Goal: Task Accomplishment & Management: Manage account settings

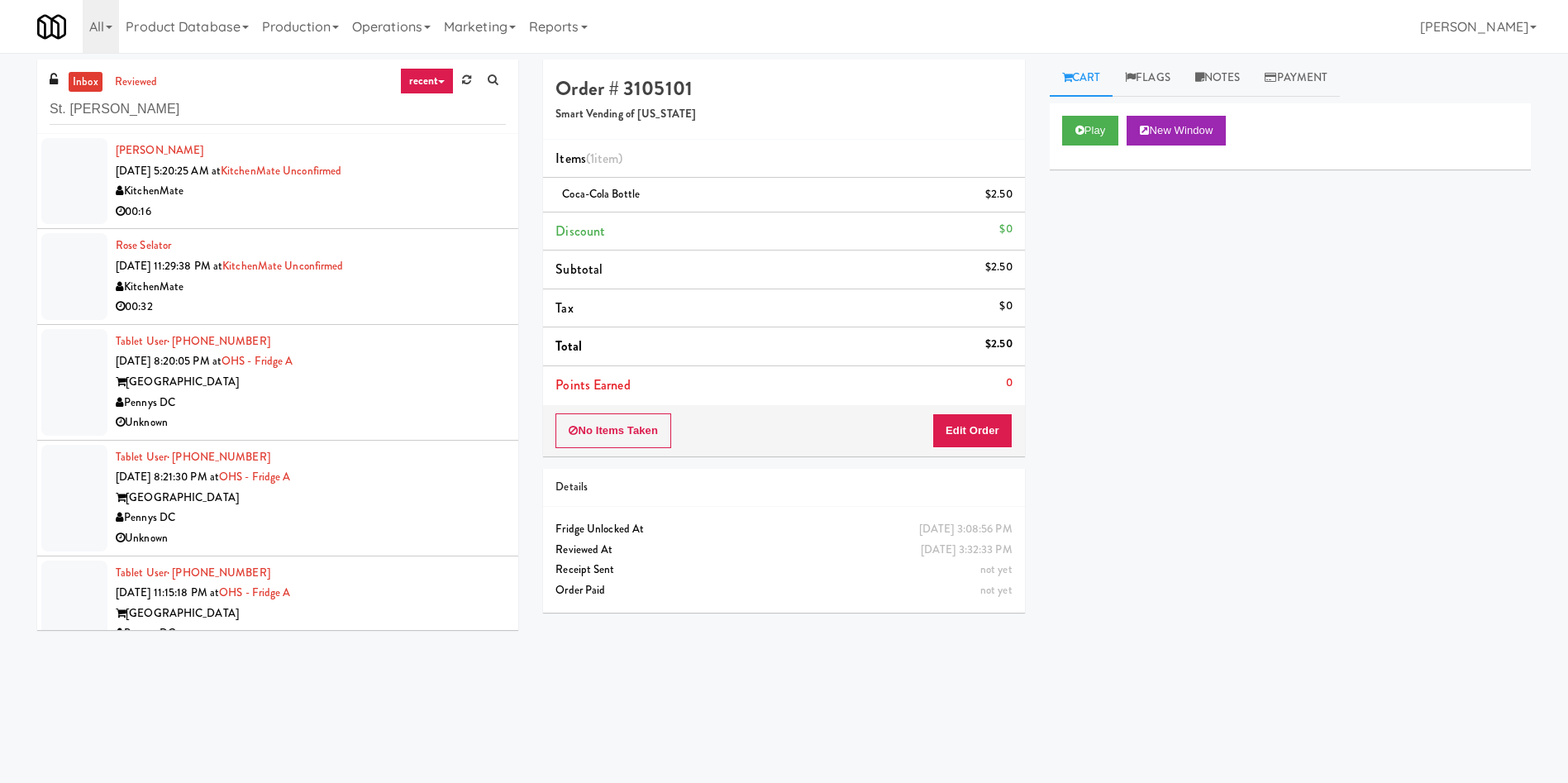
click at [54, 179] on div at bounding box center [74, 181] width 66 height 86
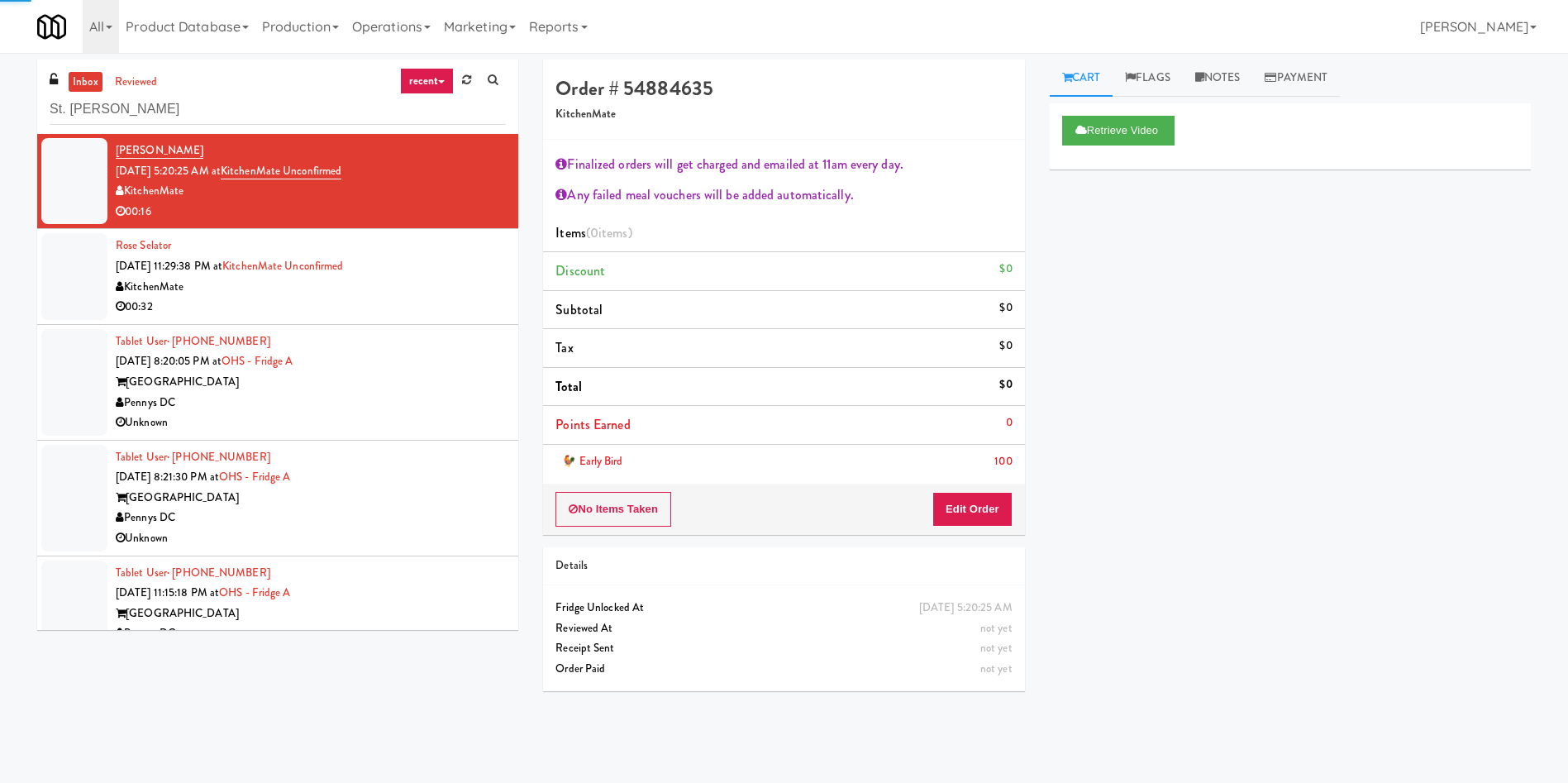
click at [87, 76] on link "inbox" at bounding box center [86, 82] width 34 height 21
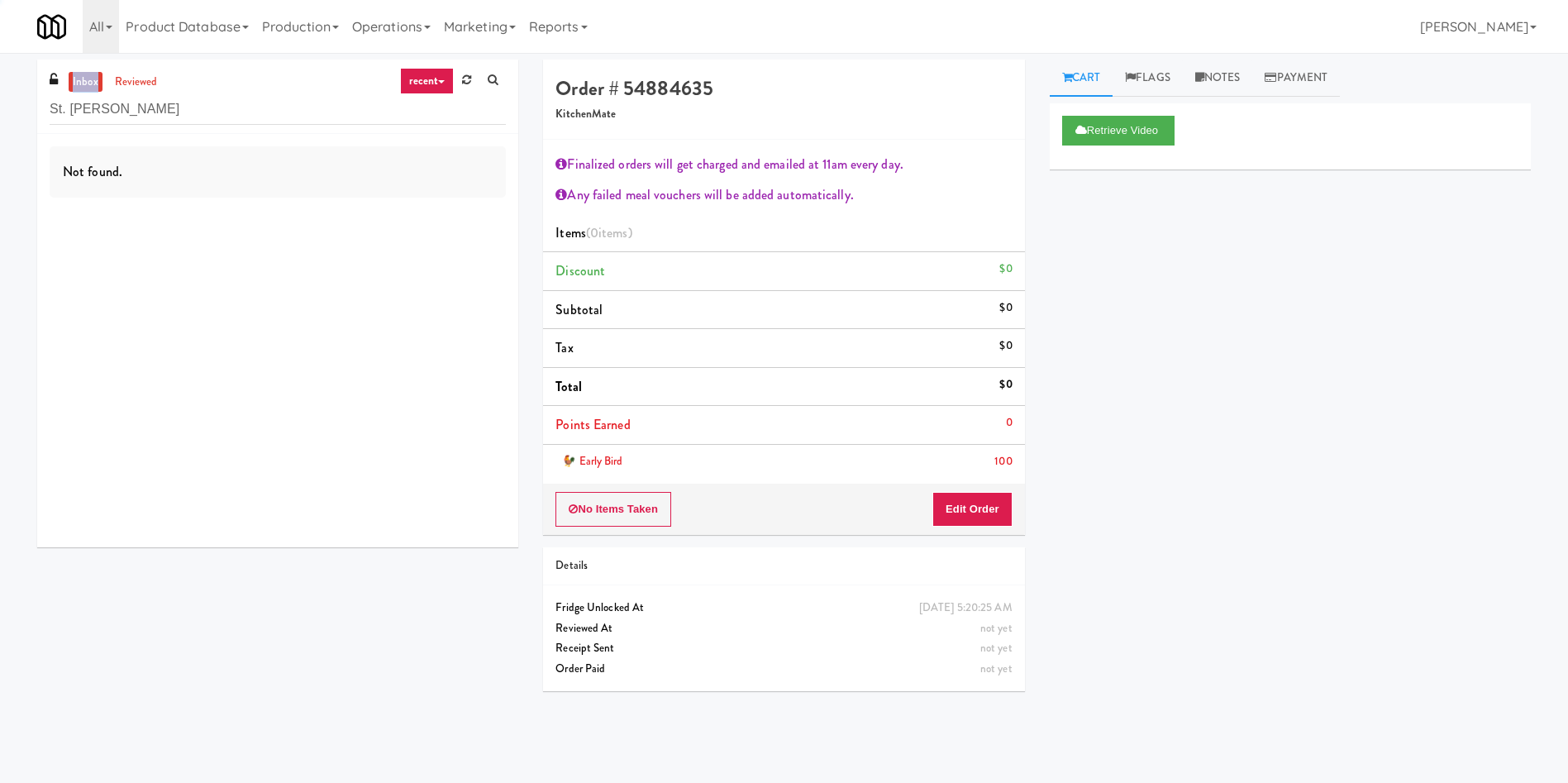
click at [87, 76] on link "inbox" at bounding box center [86, 82] width 34 height 21
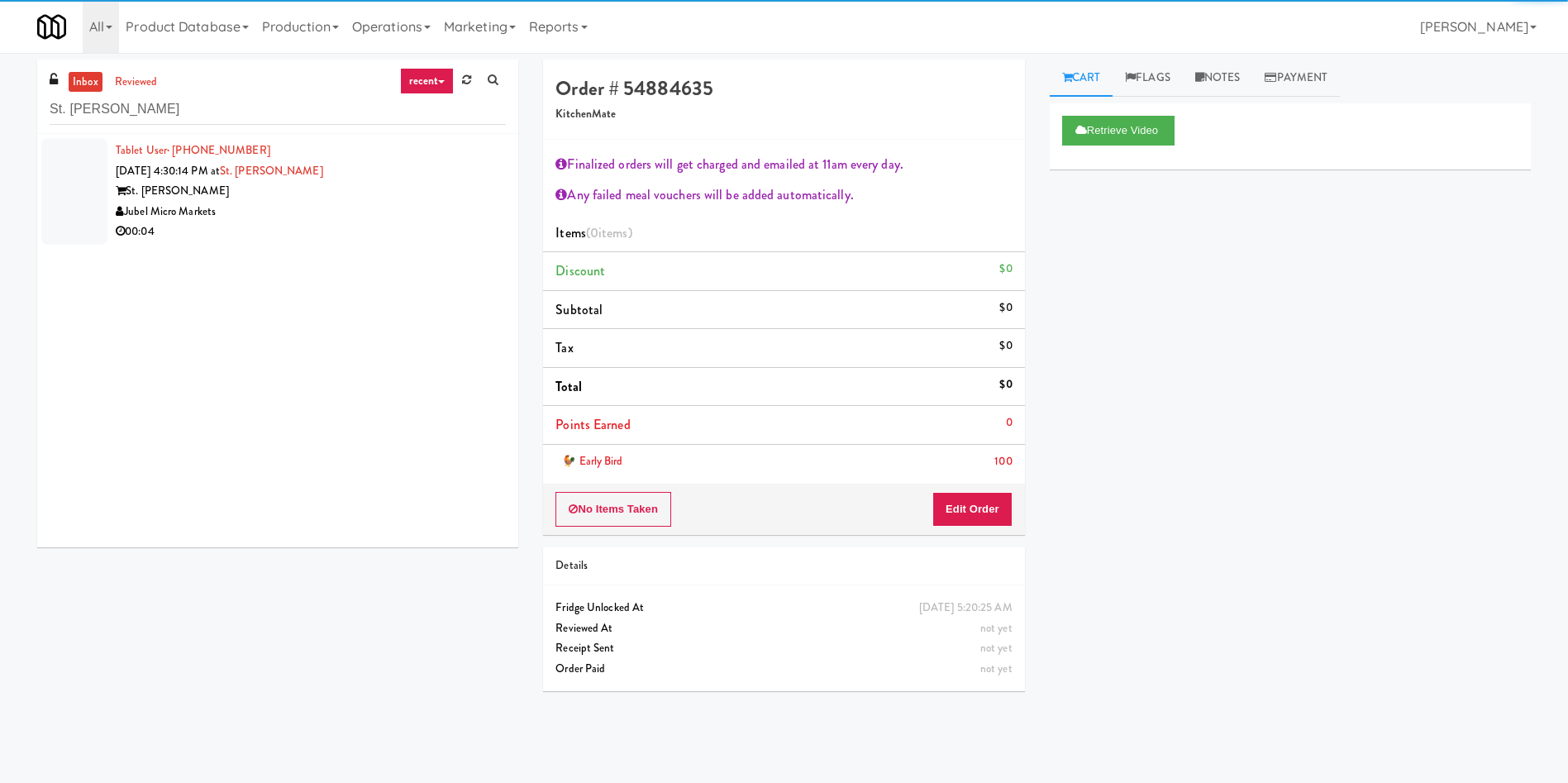
click at [64, 182] on div at bounding box center [74, 192] width 66 height 107
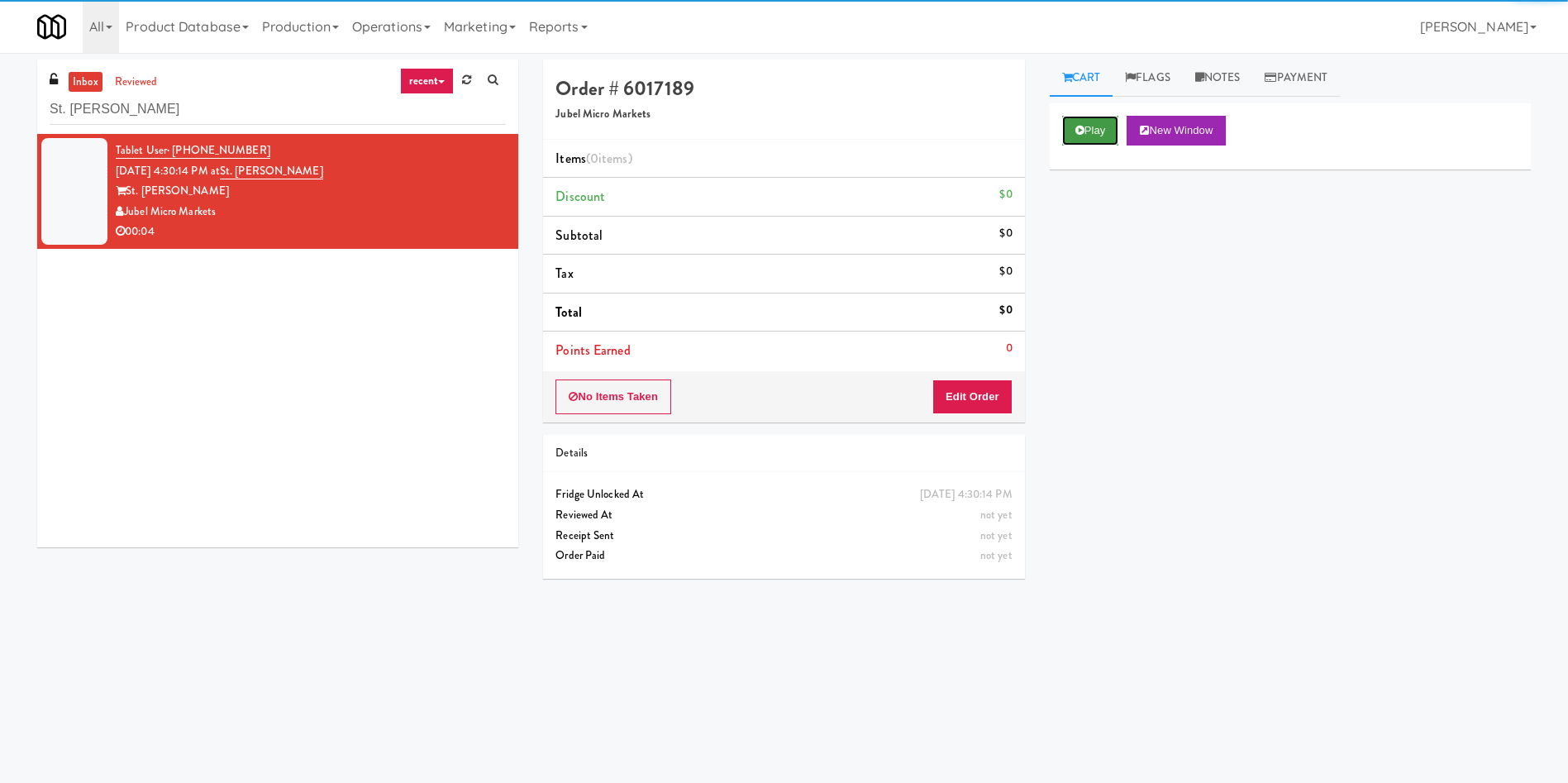
click at [1115, 130] on button "Play" at bounding box center [1090, 130] width 57 height 30
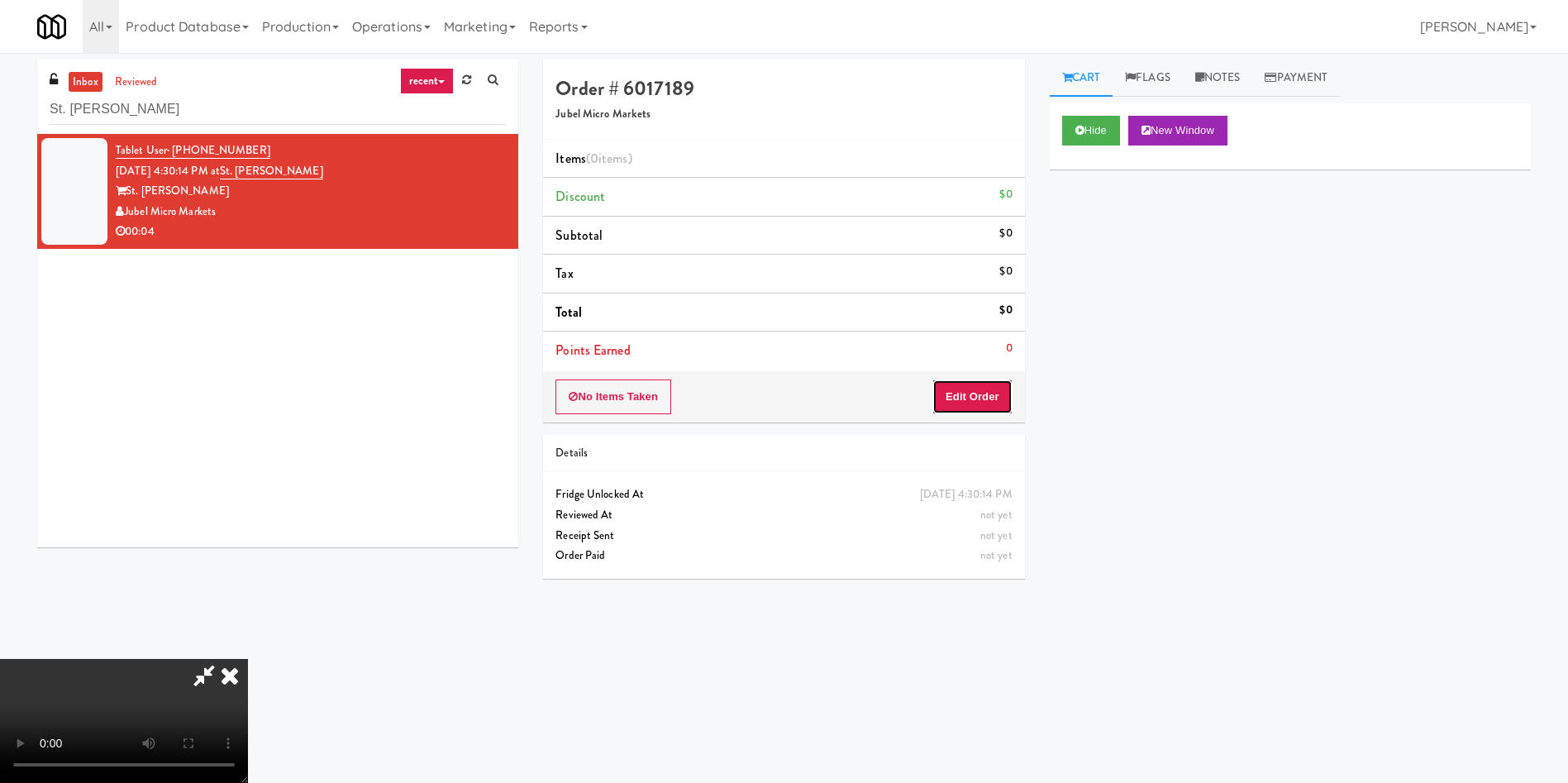
click at [966, 392] on button "Edit Order" at bounding box center [972, 396] width 80 height 35
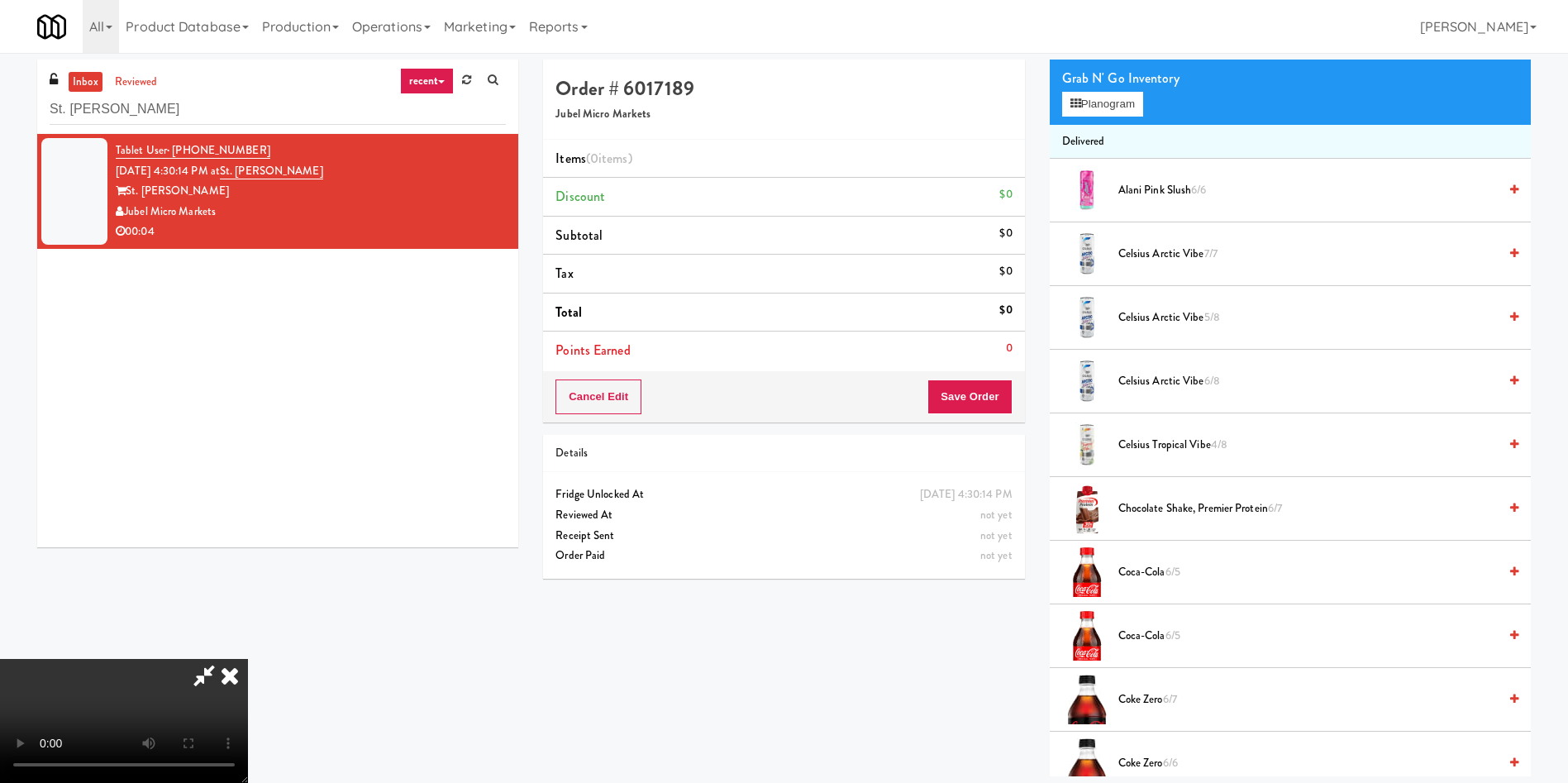
scroll to position [248, 0]
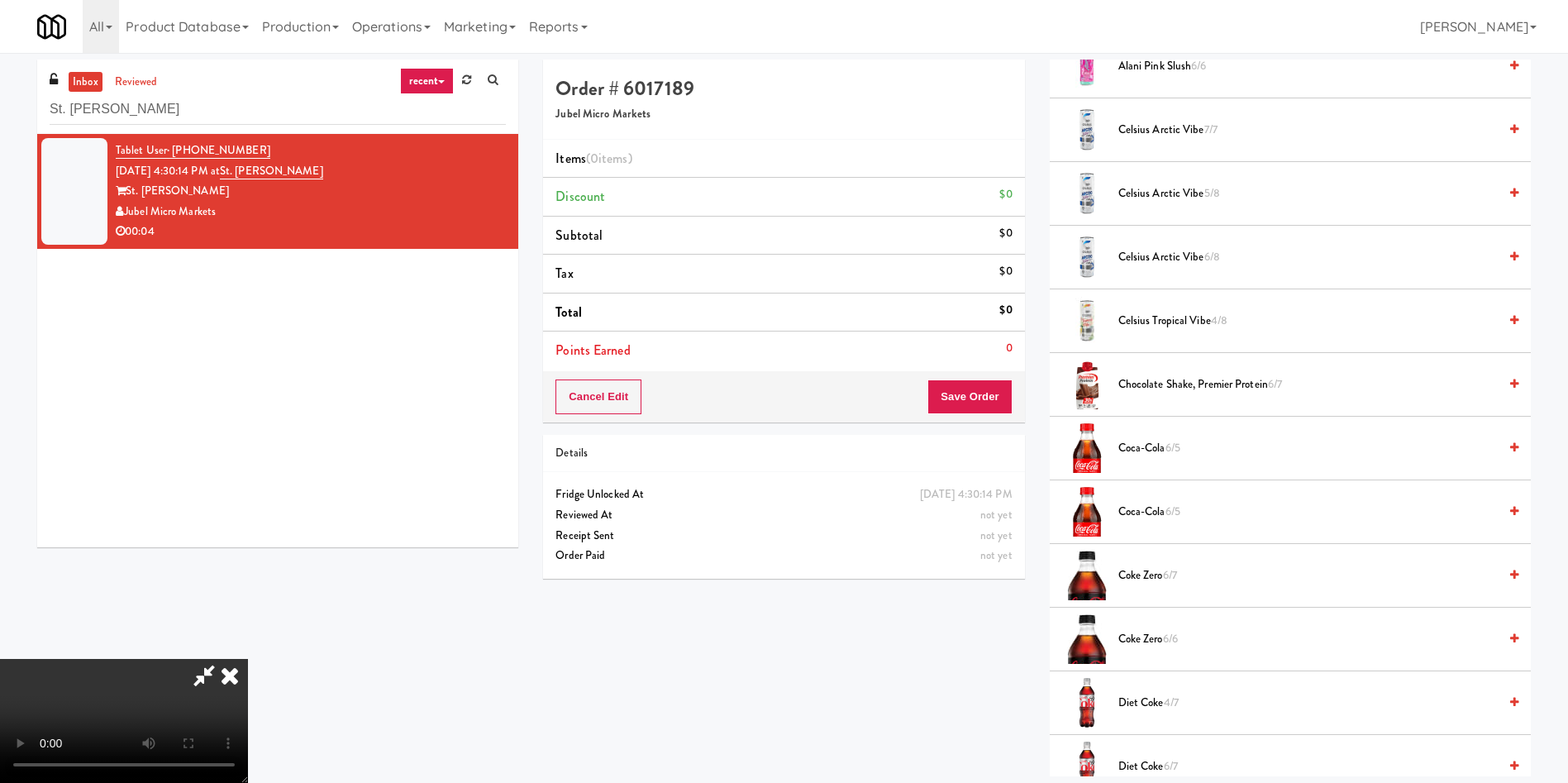
click at [237, 660] on video at bounding box center [123, 722] width 248 height 124
click at [191, 660] on video at bounding box center [123, 722] width 248 height 124
click at [248, 660] on video at bounding box center [123, 722] width 248 height 124
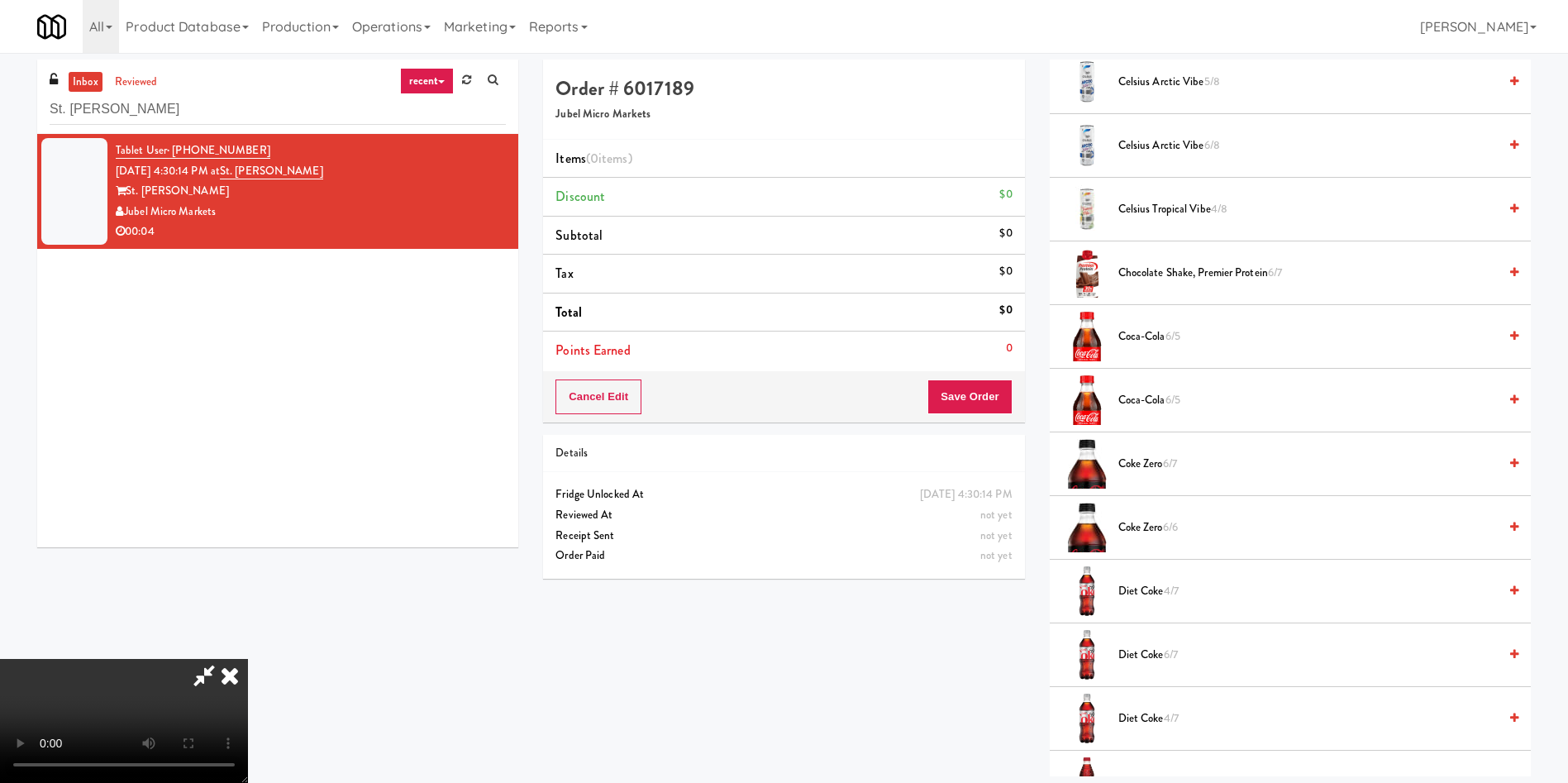
scroll to position [497, 0]
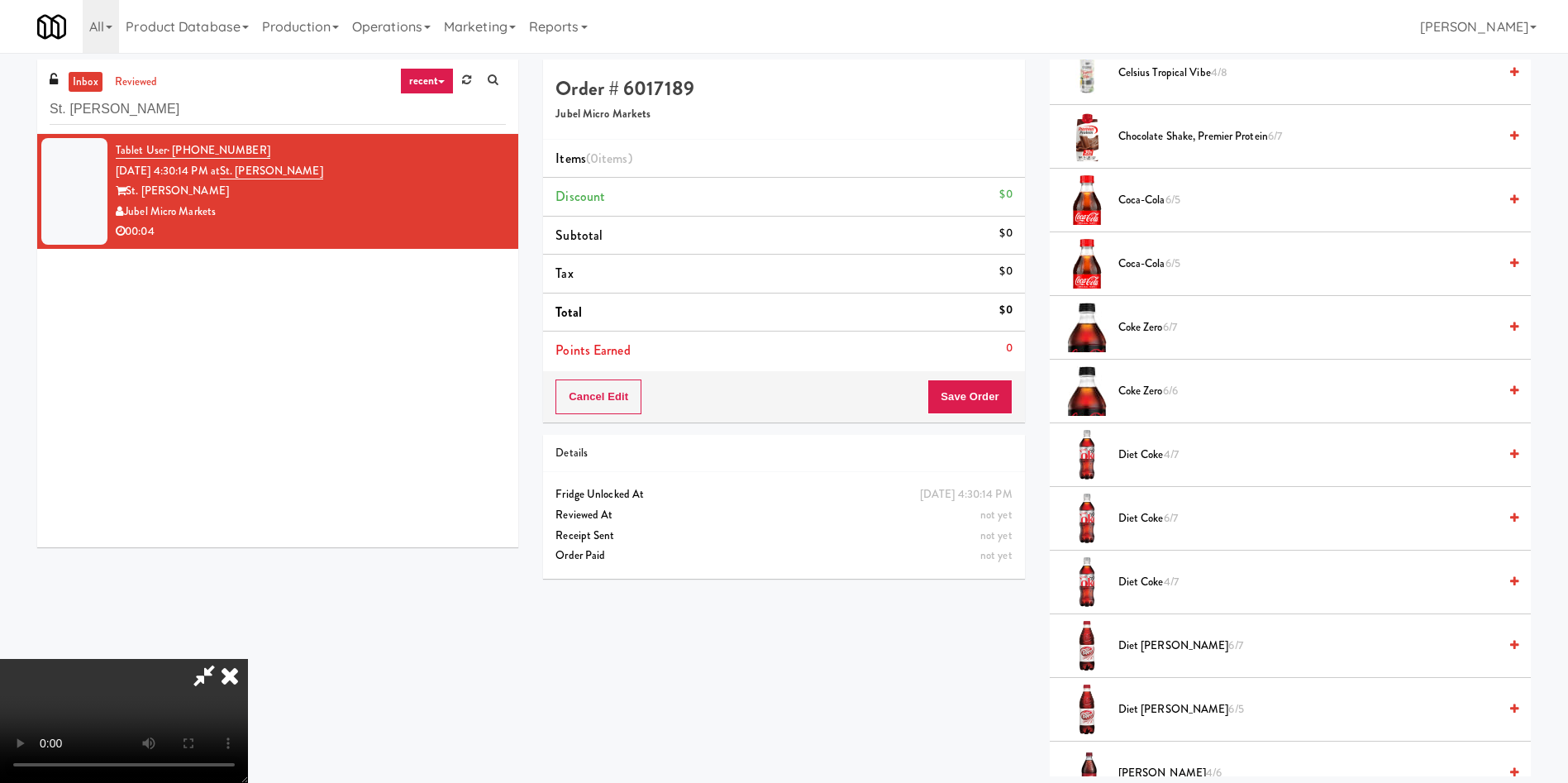
click at [1172, 591] on span "Diet Coke 4/7" at bounding box center [1307, 583] width 379 height 21
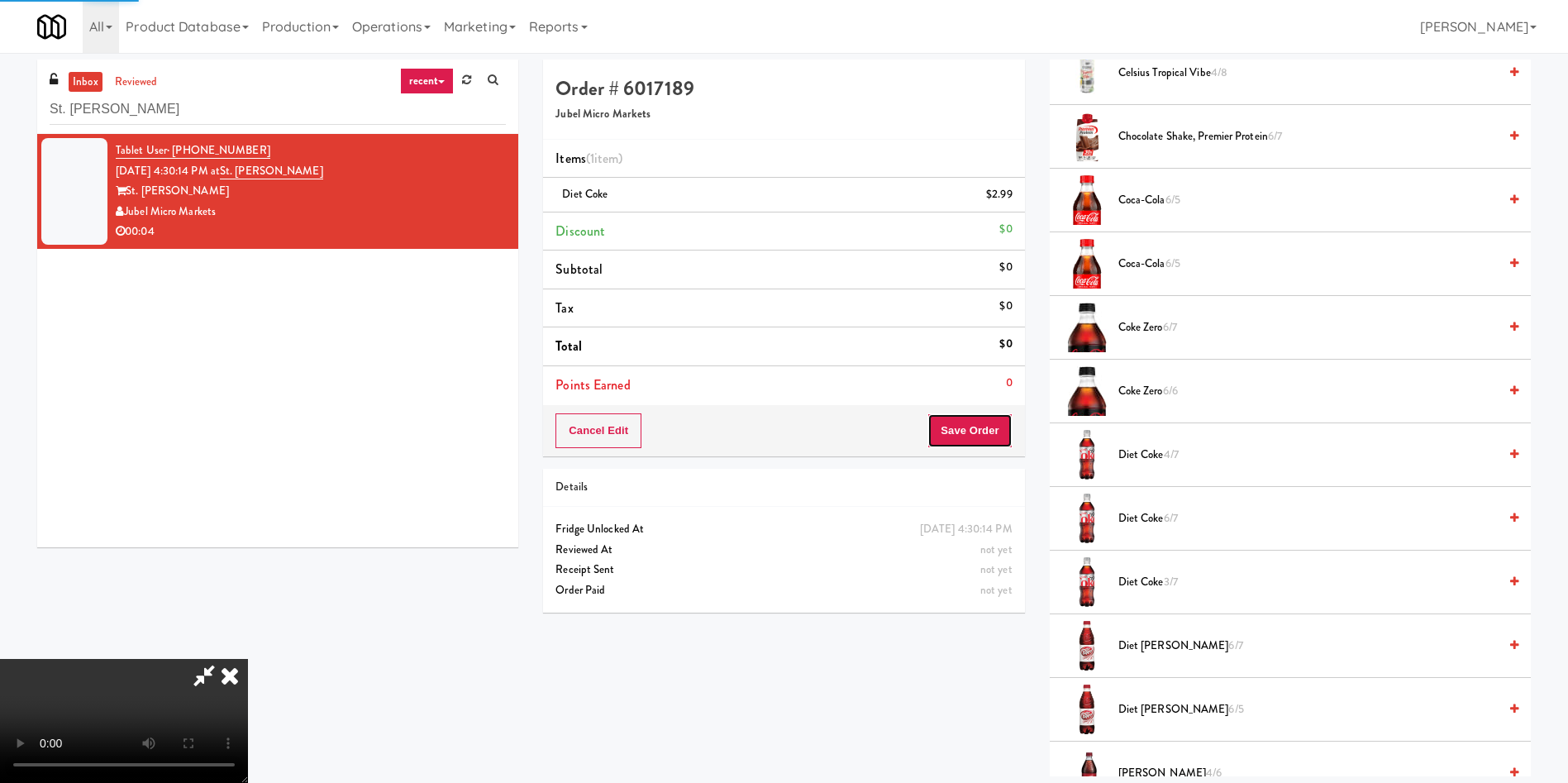
click at [1002, 440] on button "Save Order" at bounding box center [969, 431] width 84 height 35
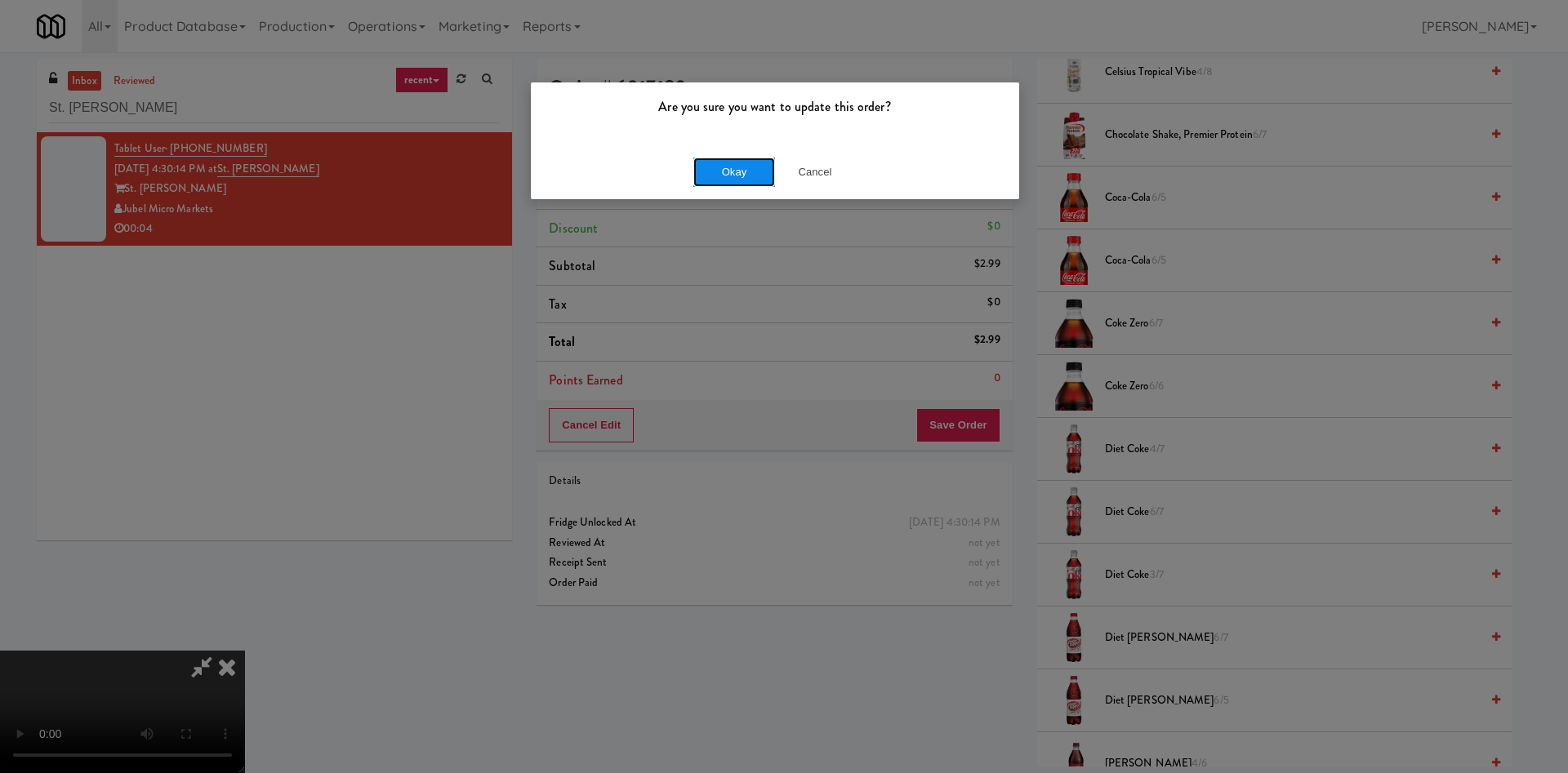
click at [767, 176] on button "Okay" at bounding box center [734, 173] width 82 height 29
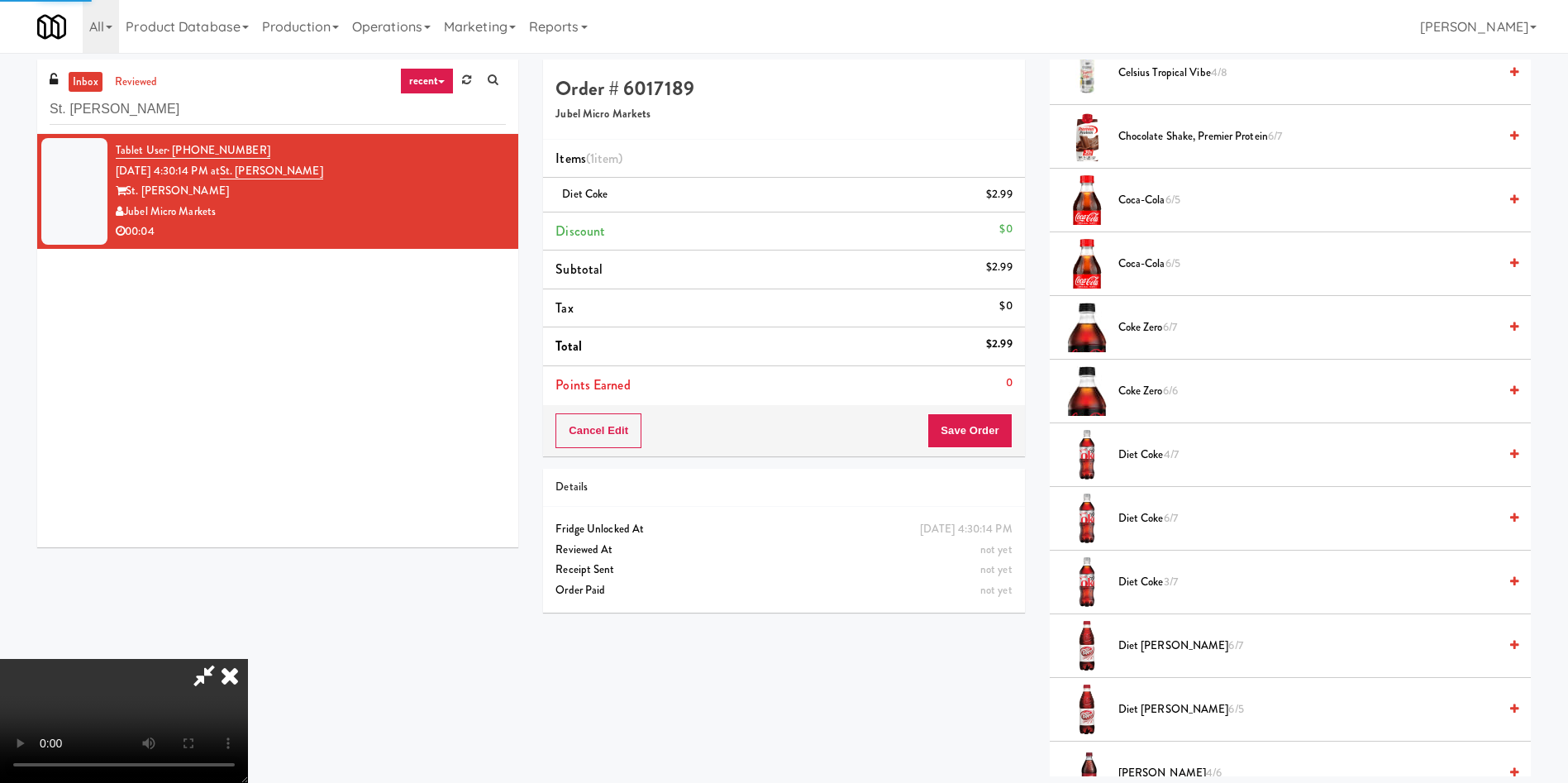
scroll to position [0, 0]
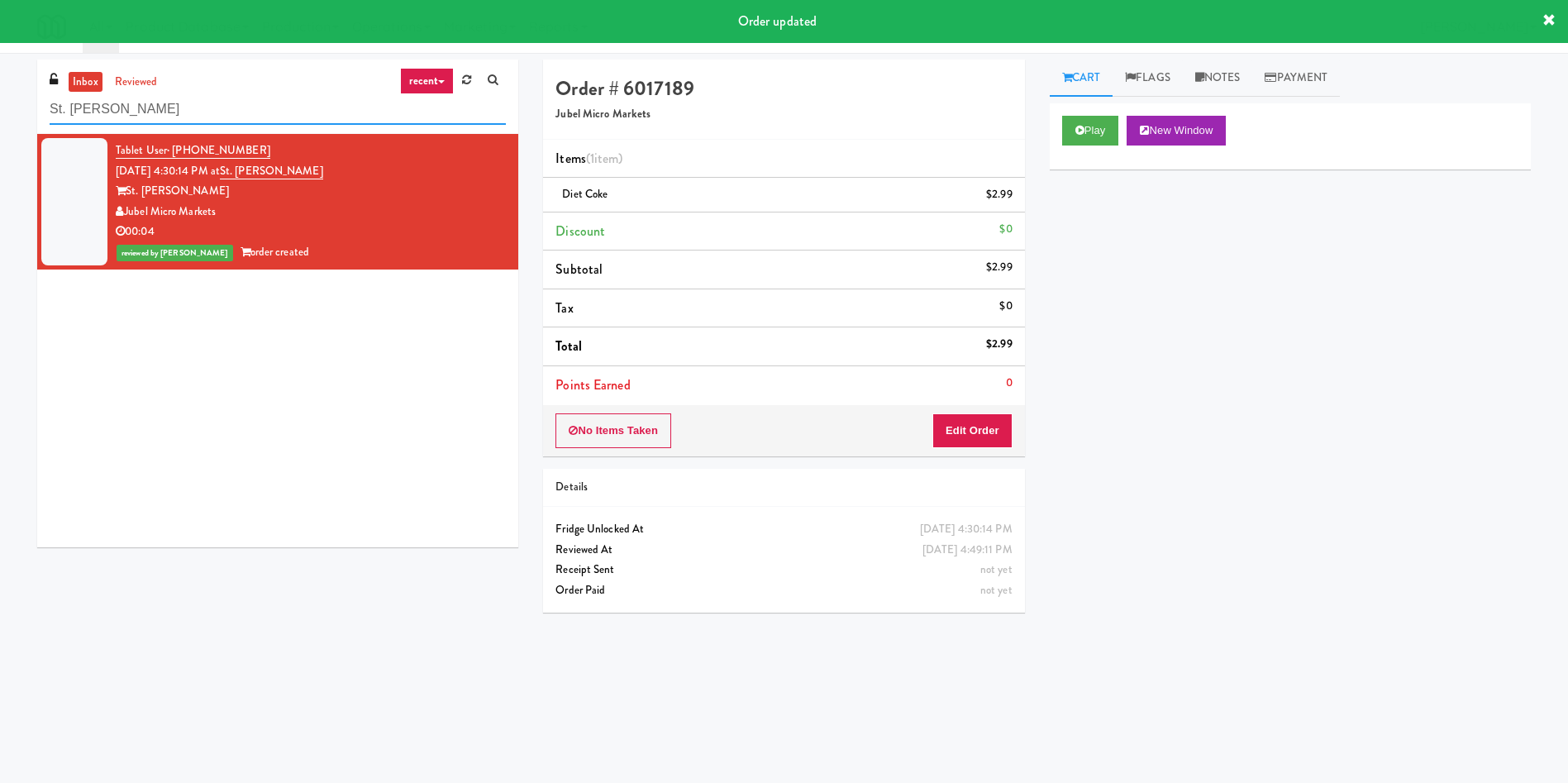
drag, startPoint x: 207, startPoint y: 120, endPoint x: 0, endPoint y: 120, distance: 207.0
click at [0, 120] on div "inbox reviewed recent all unclear take inventory issue suspicious failed recent…" at bounding box center [784, 391] width 1568 height 665
paste input "MH - Pantry - Right"
type input "MH - Pantry - Right"
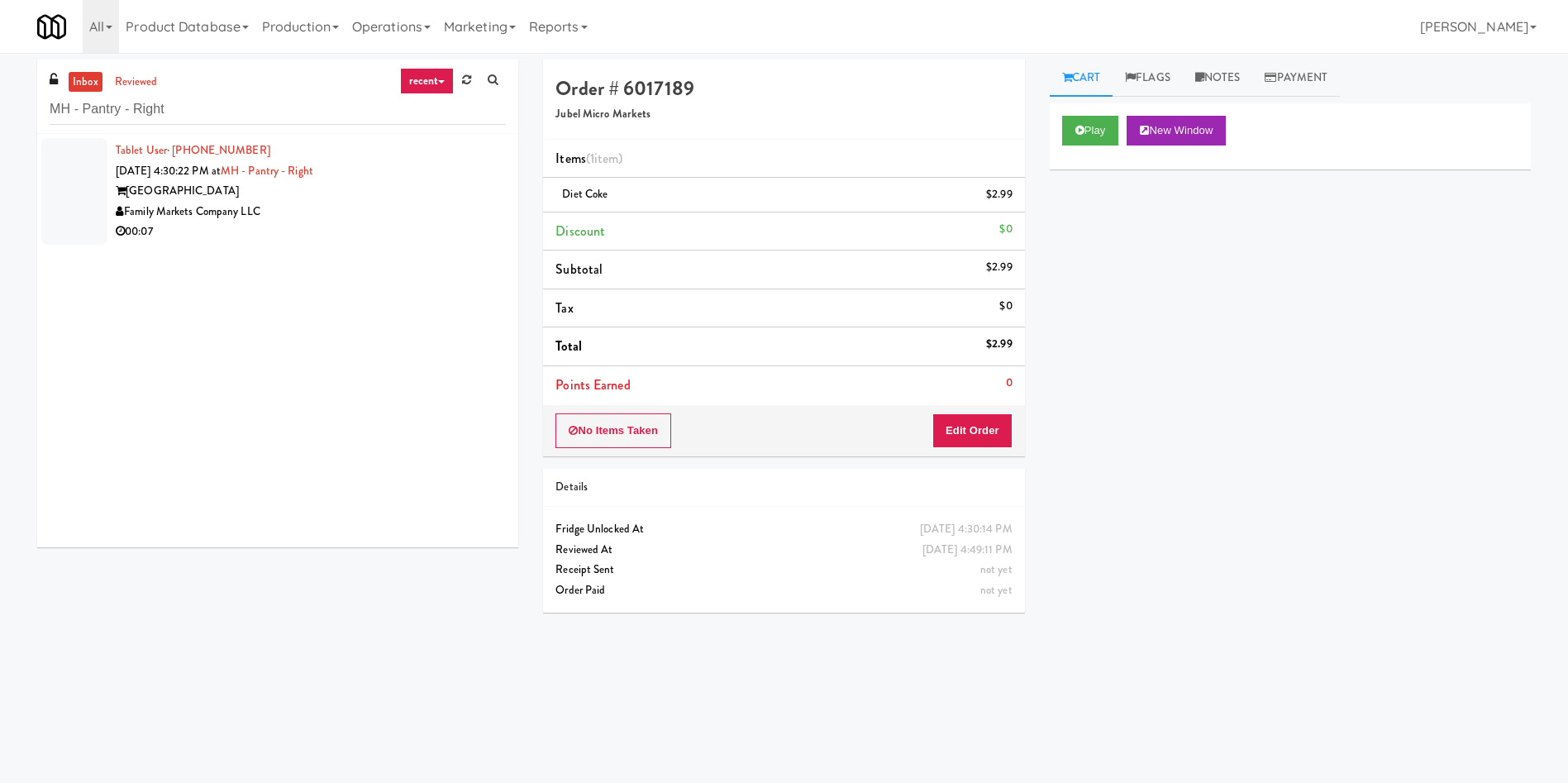
click at [100, 172] on div at bounding box center [74, 192] width 66 height 107
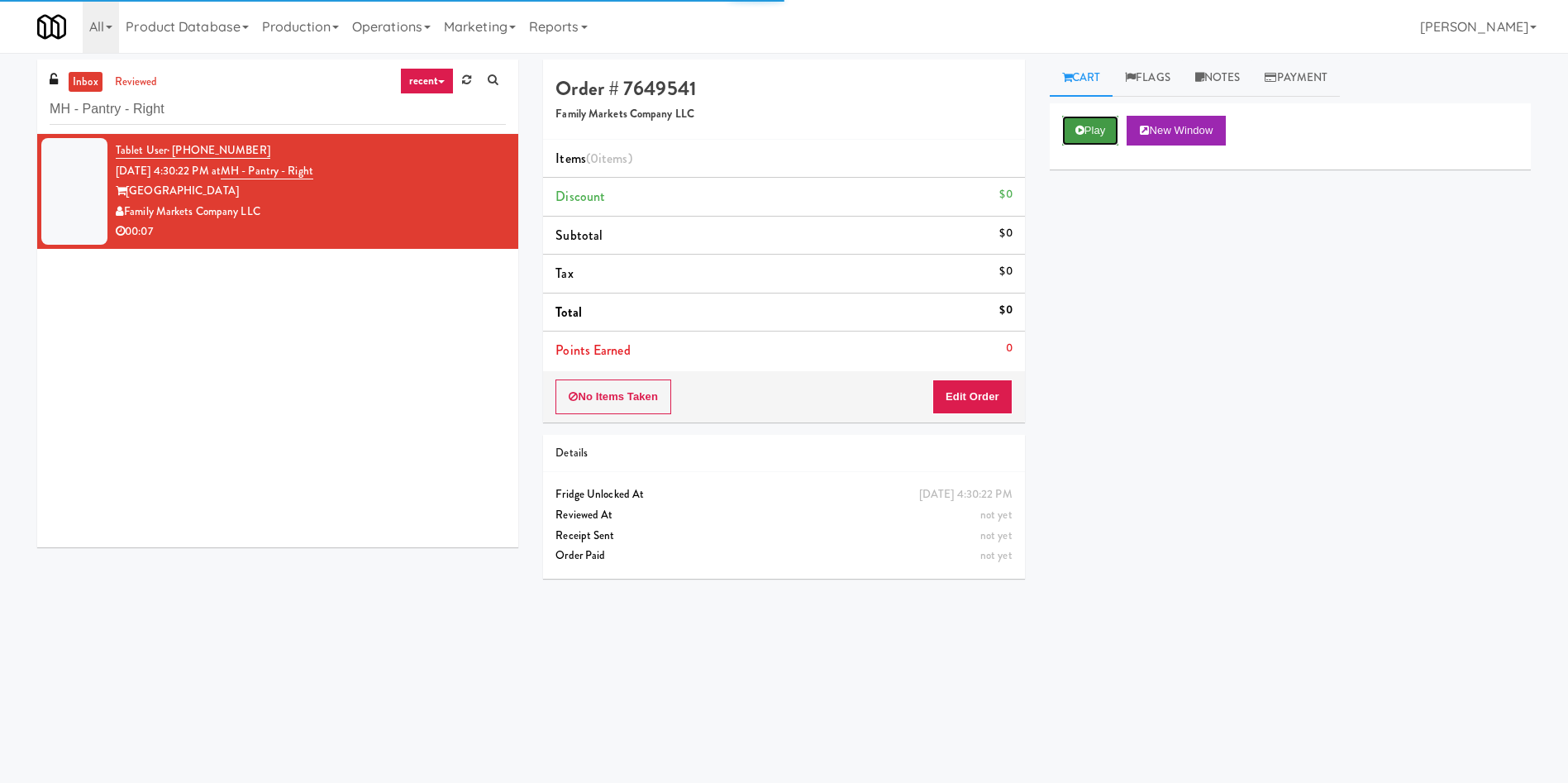
click at [1102, 130] on button "Play" at bounding box center [1090, 130] width 57 height 30
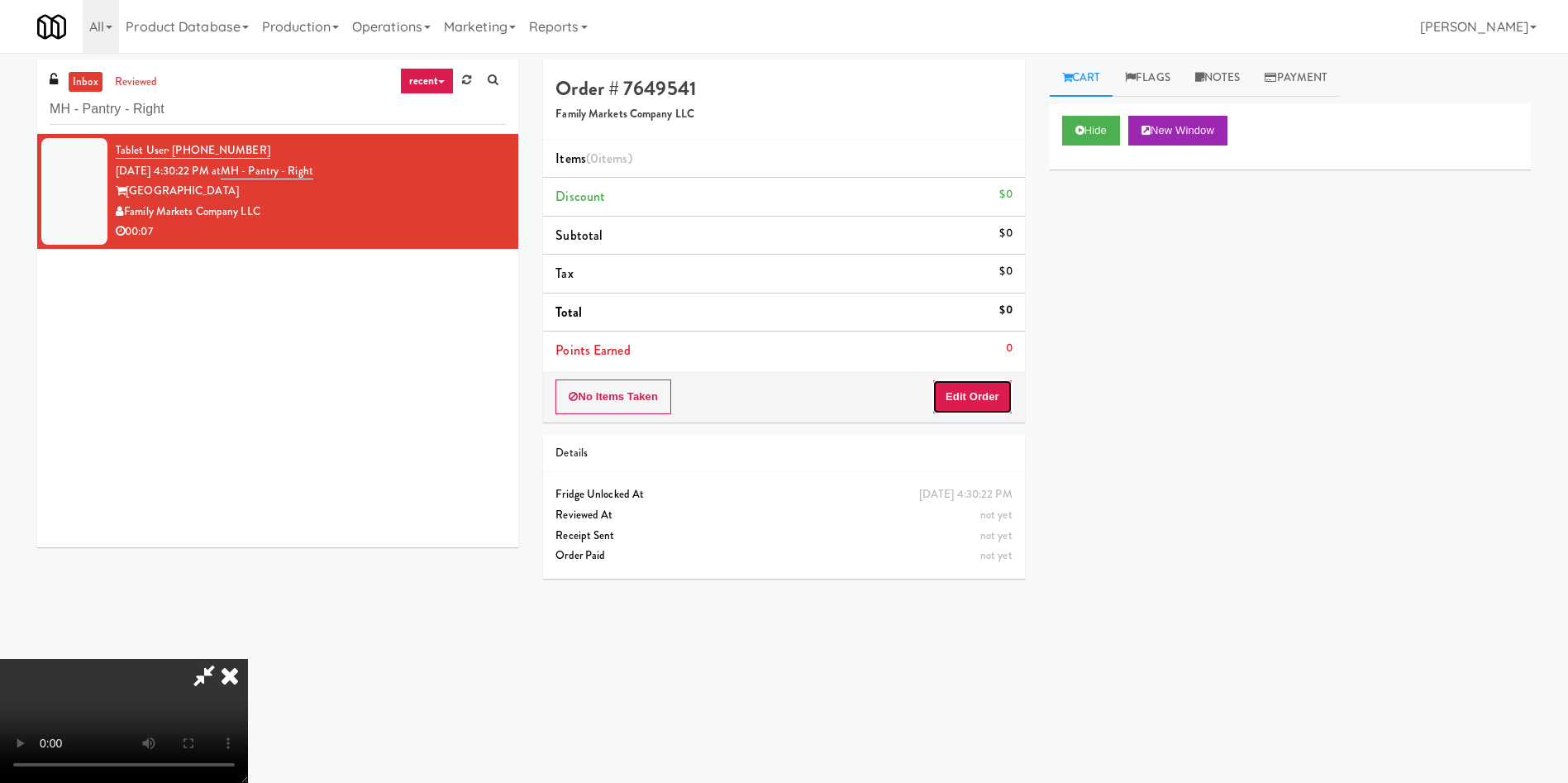
click at [985, 400] on button "Edit Order" at bounding box center [972, 396] width 80 height 35
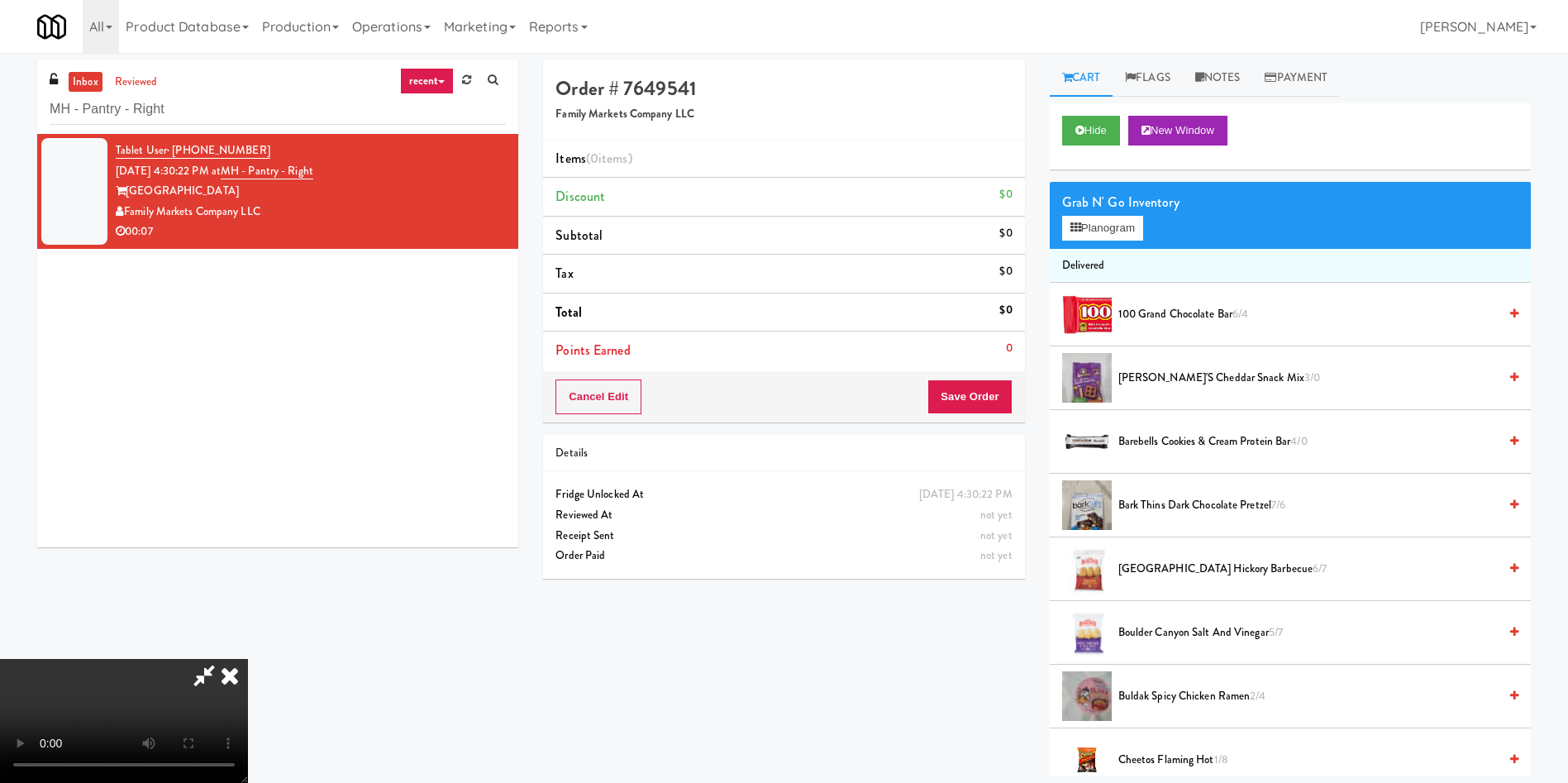
drag, startPoint x: 581, startPoint y: 633, endPoint x: 206, endPoint y: 732, distance: 387.8
click at [248, 660] on video at bounding box center [123, 722] width 248 height 124
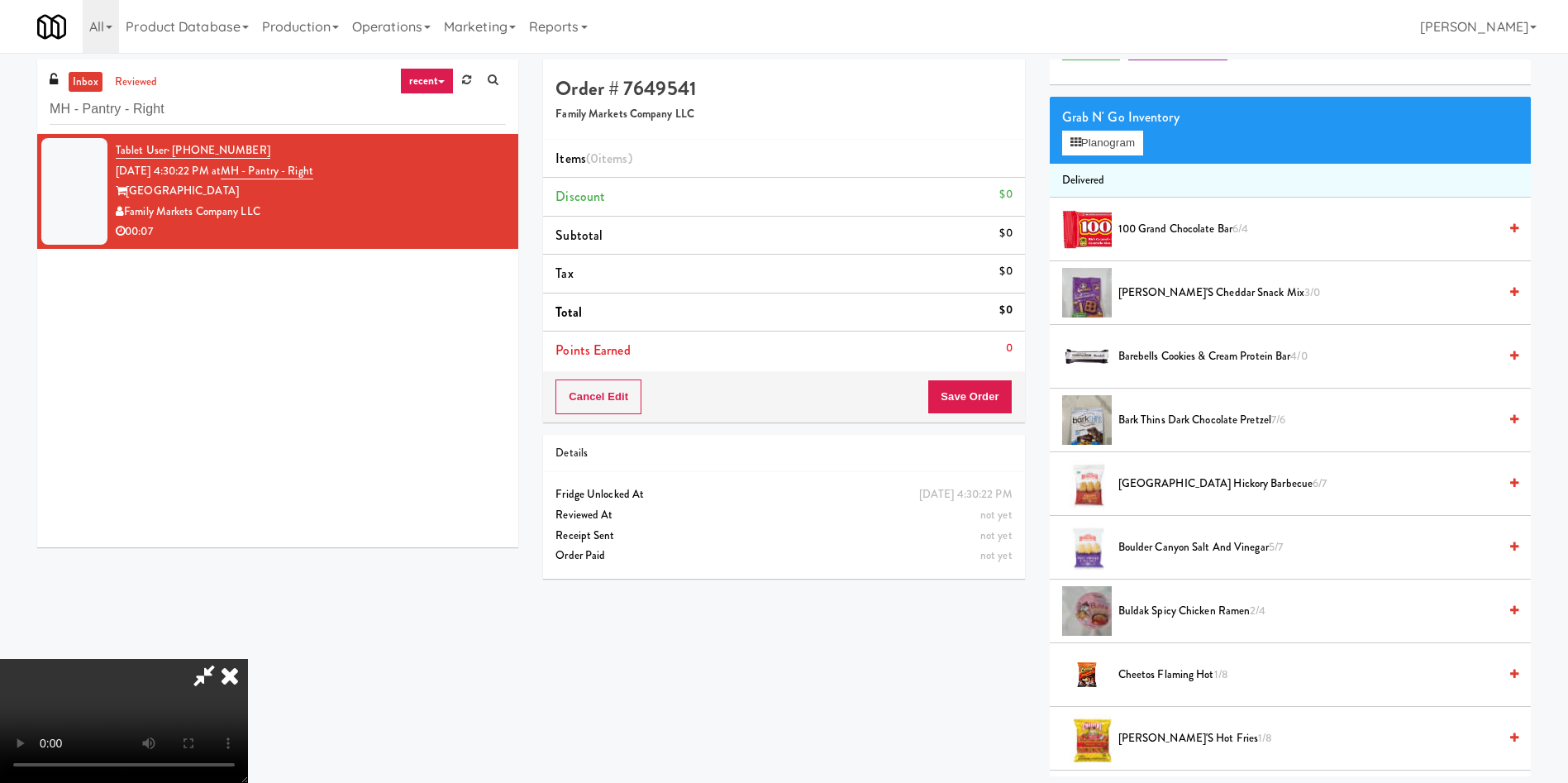
scroll to position [124, 0]
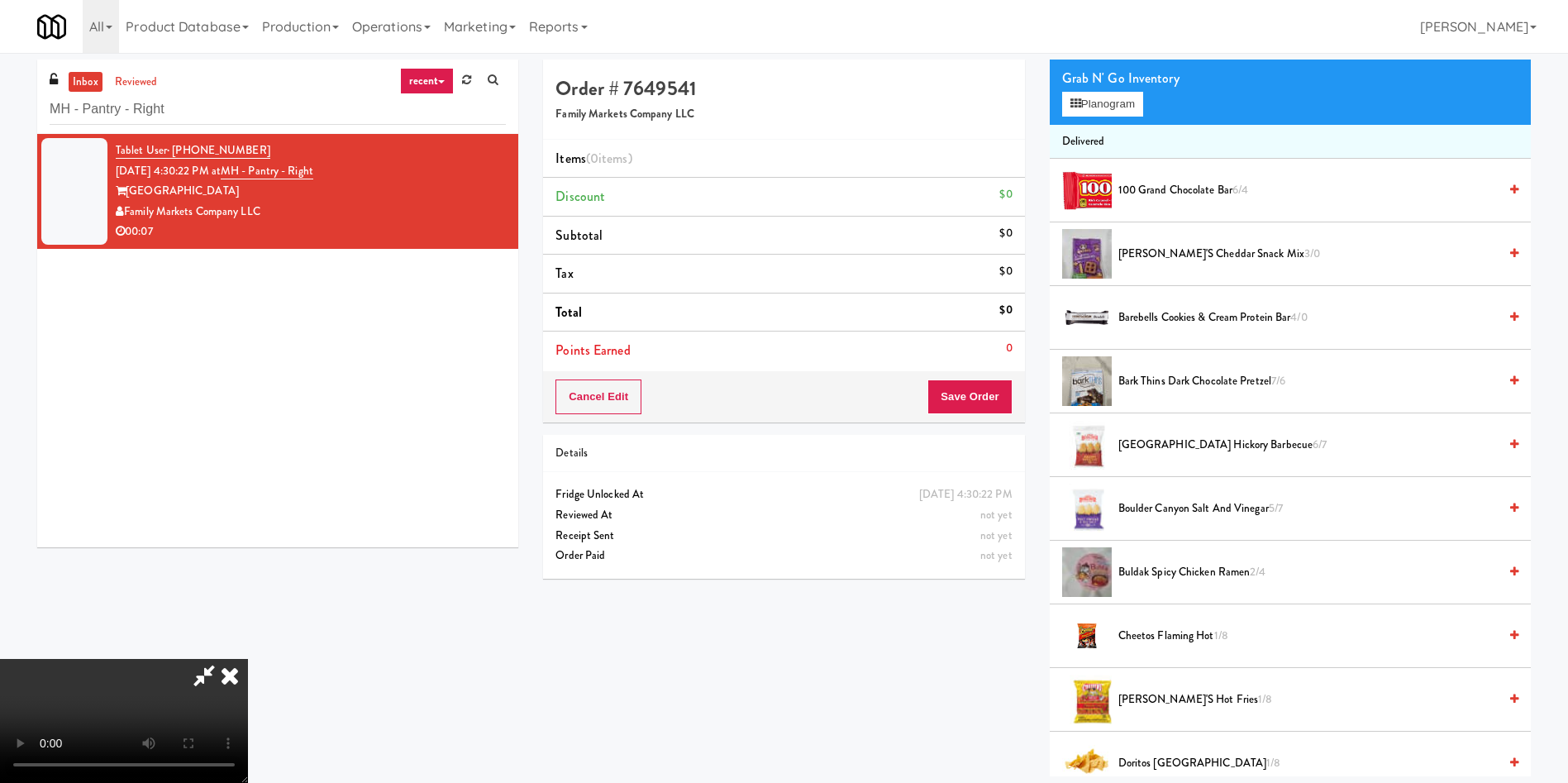
click at [248, 660] on video at bounding box center [123, 722] width 248 height 124
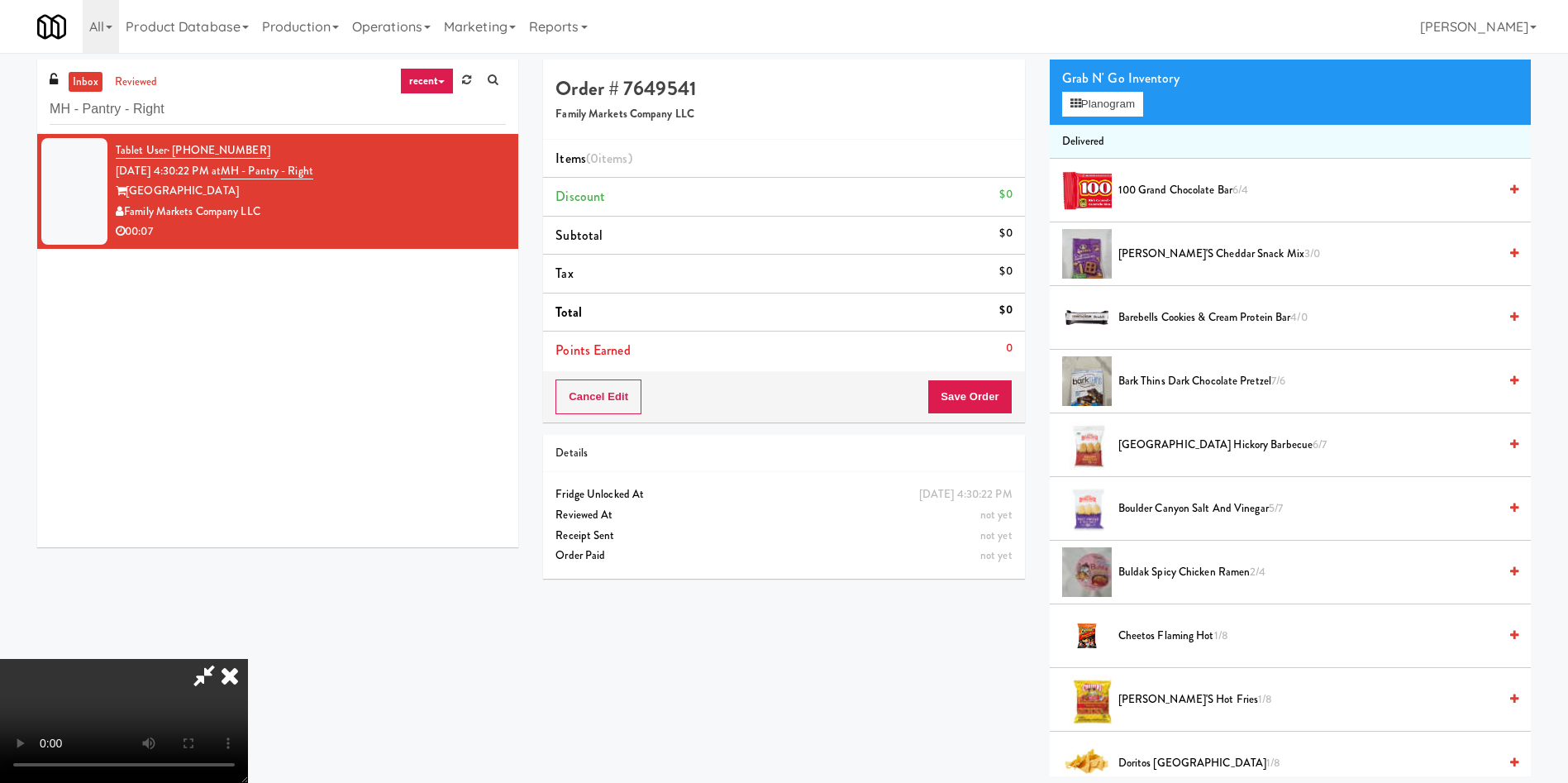
click at [248, 660] on video at bounding box center [123, 722] width 248 height 124
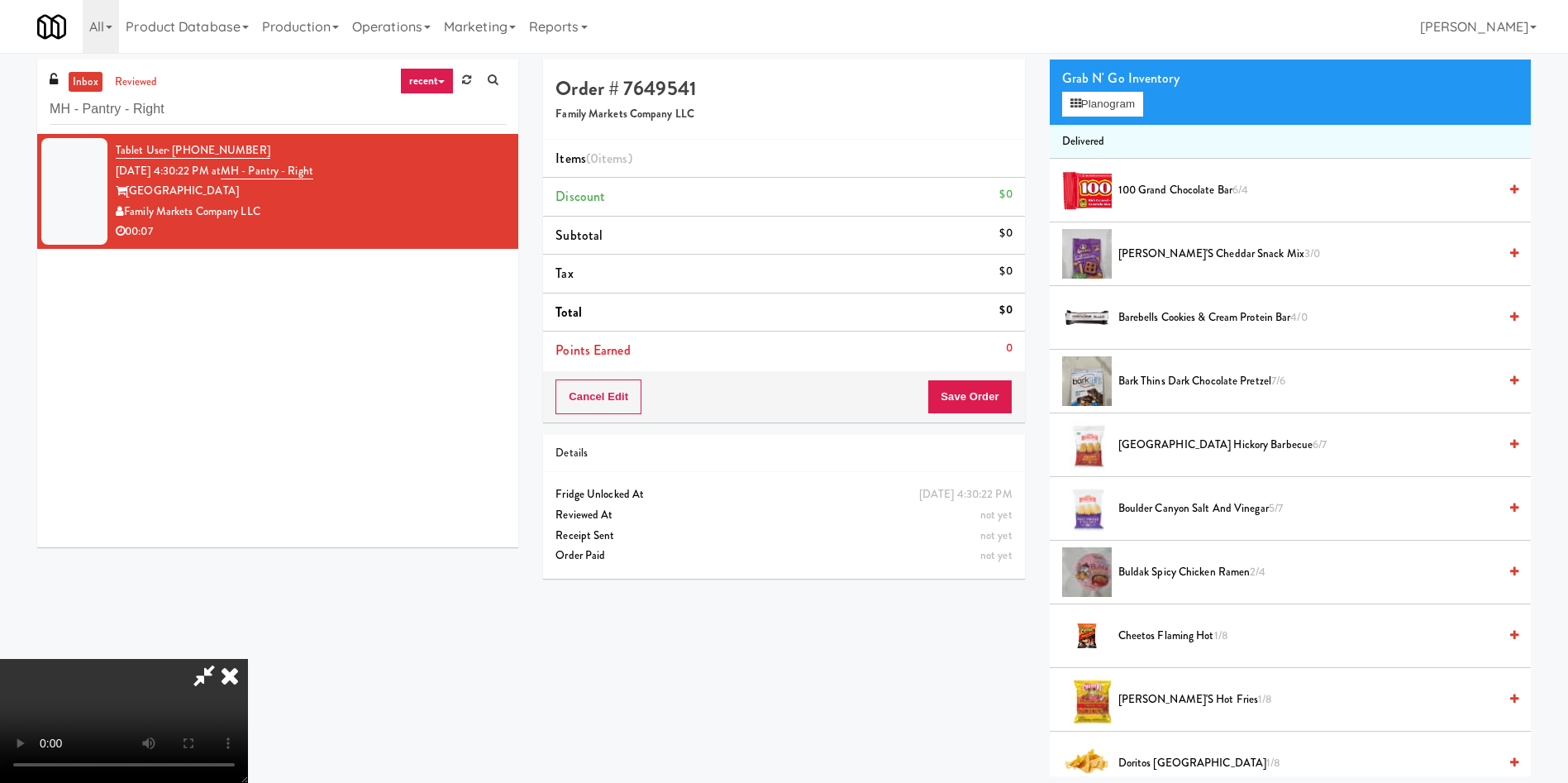
click at [248, 660] on video at bounding box center [123, 722] width 248 height 124
click at [1128, 101] on button "Planogram" at bounding box center [1102, 104] width 81 height 25
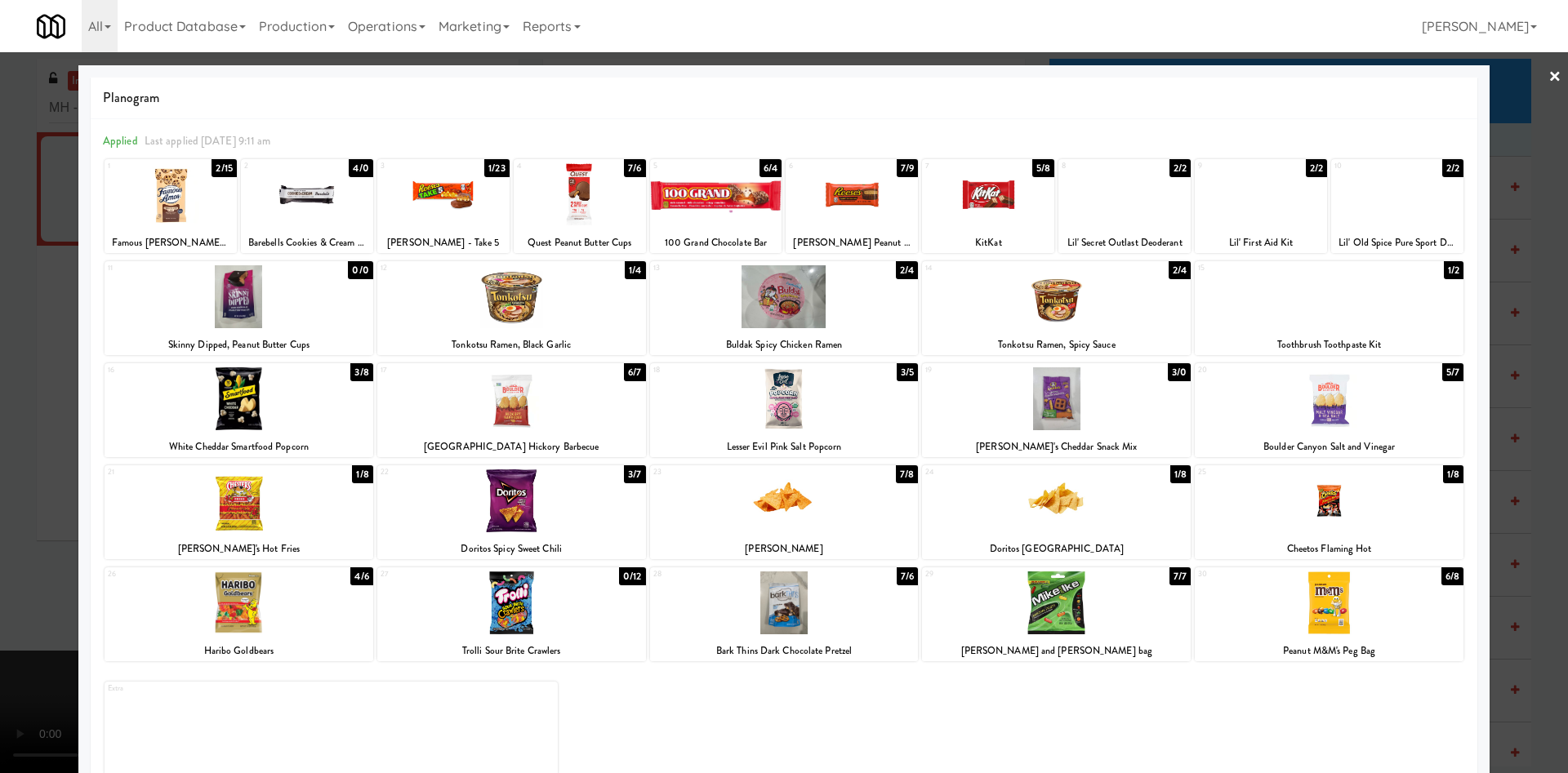
click at [855, 201] on div at bounding box center [852, 195] width 133 height 62
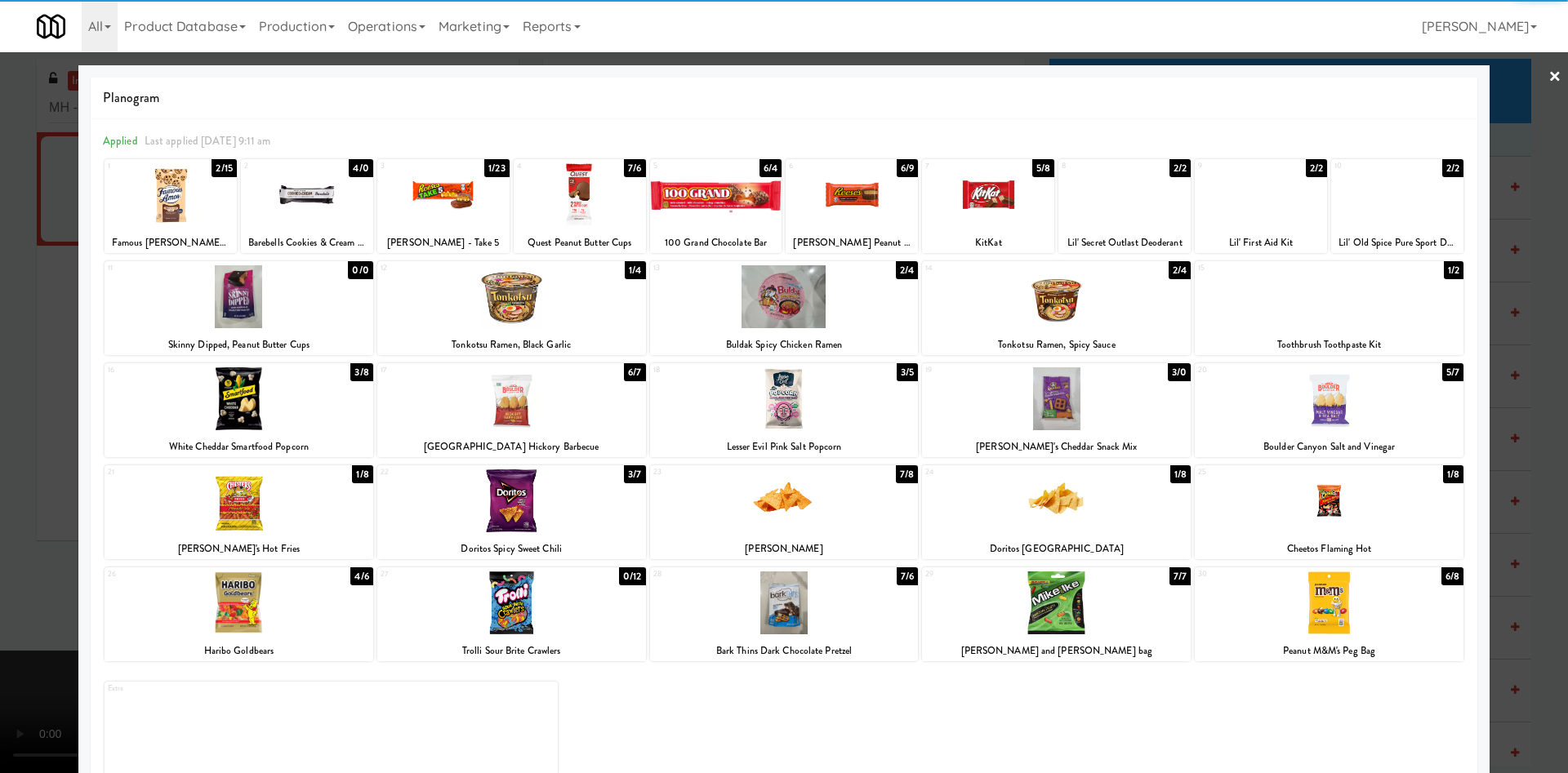
click at [0, 455] on div at bounding box center [784, 386] width 1568 height 773
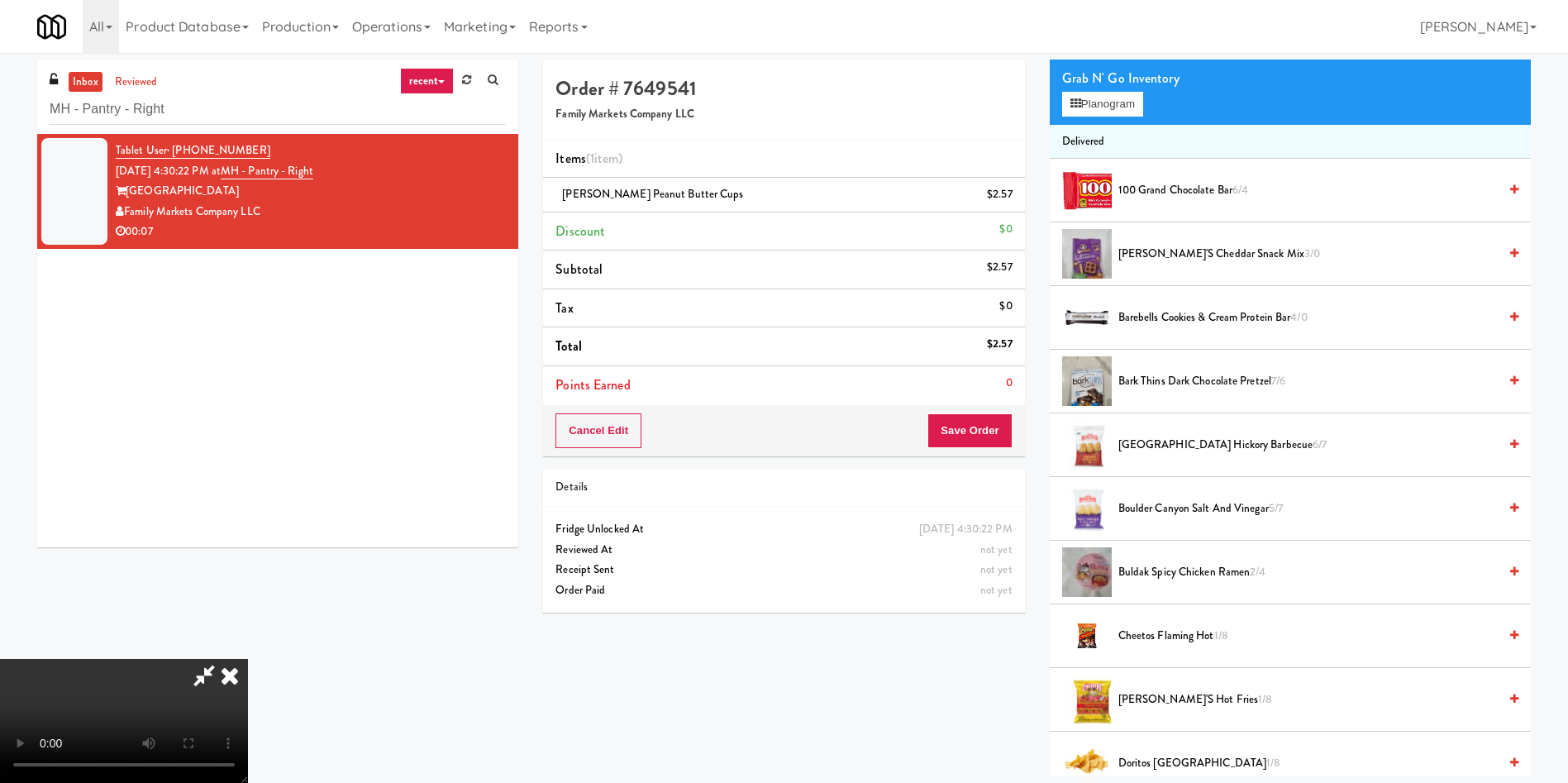
click at [248, 660] on video at bounding box center [123, 722] width 248 height 124
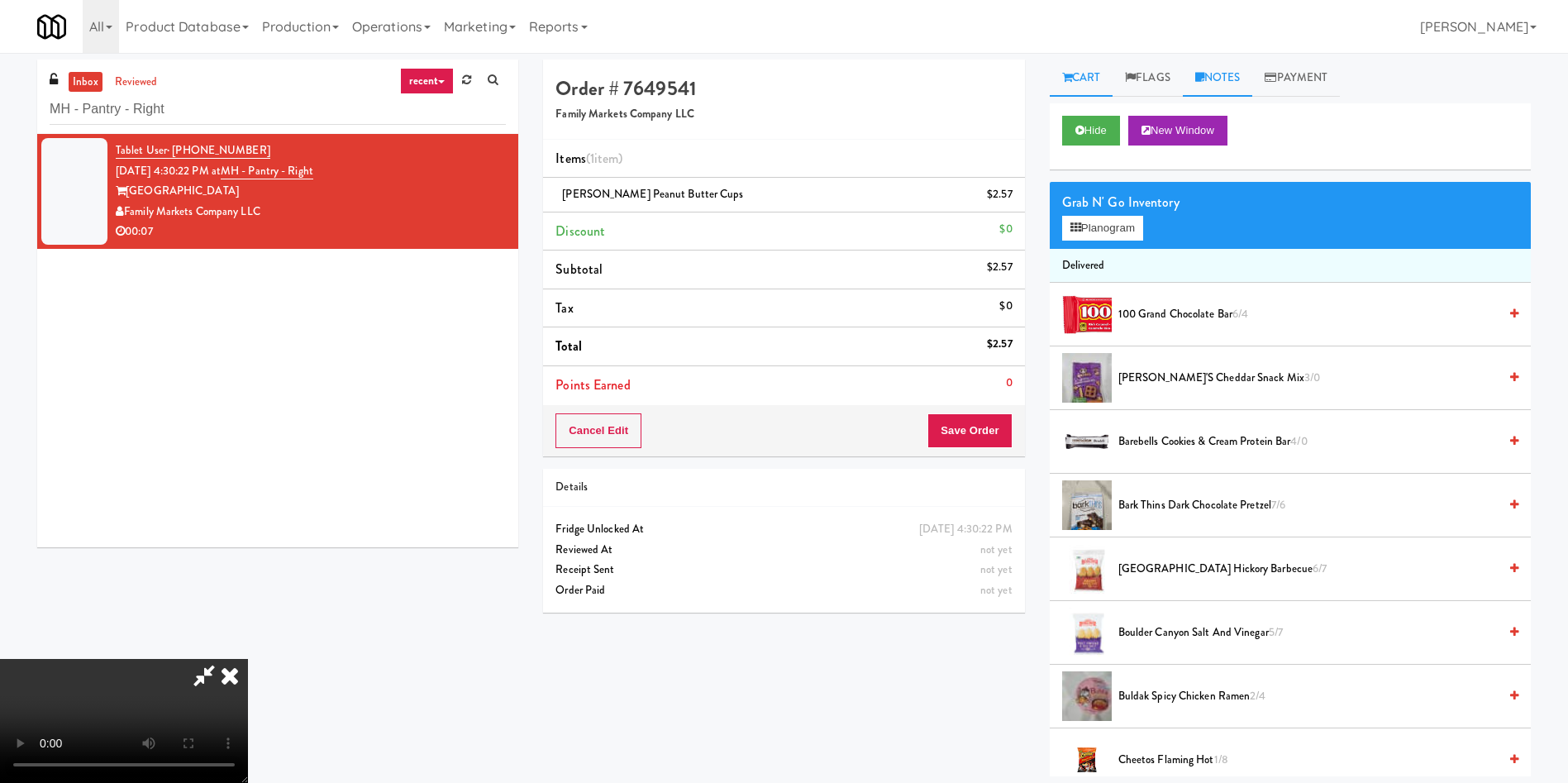
click at [1226, 78] on link "Notes" at bounding box center [1218, 78] width 70 height 38
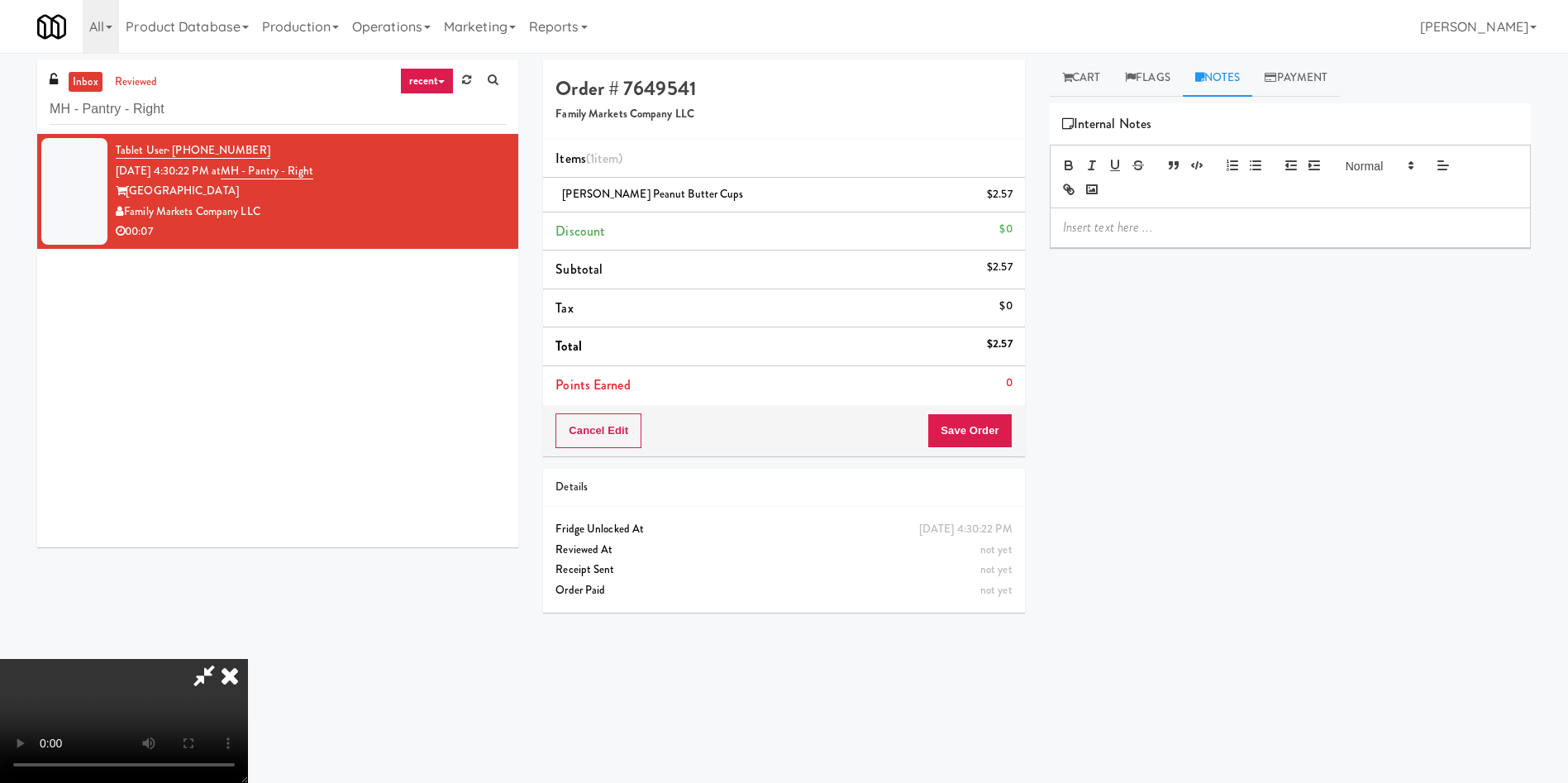
click at [693, 85] on h4 "Order # 7649541" at bounding box center [784, 89] width 456 height 22
click at [1152, 224] on p at bounding box center [1290, 227] width 455 height 18
click at [248, 660] on video at bounding box center [123, 722] width 248 height 124
click at [965, 434] on button "Save Order" at bounding box center [969, 431] width 84 height 35
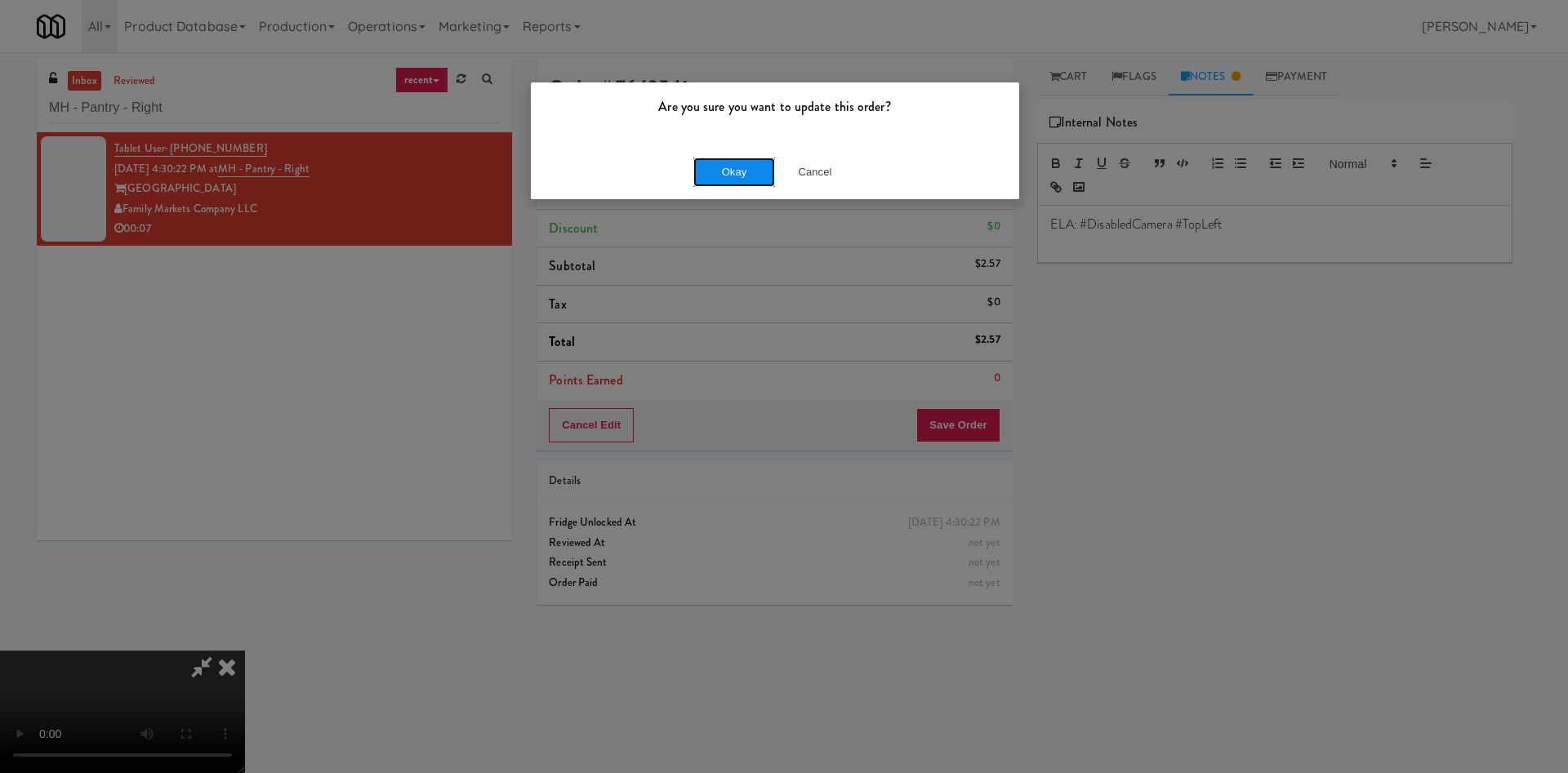
click at [762, 174] on button "Okay" at bounding box center [734, 173] width 82 height 29
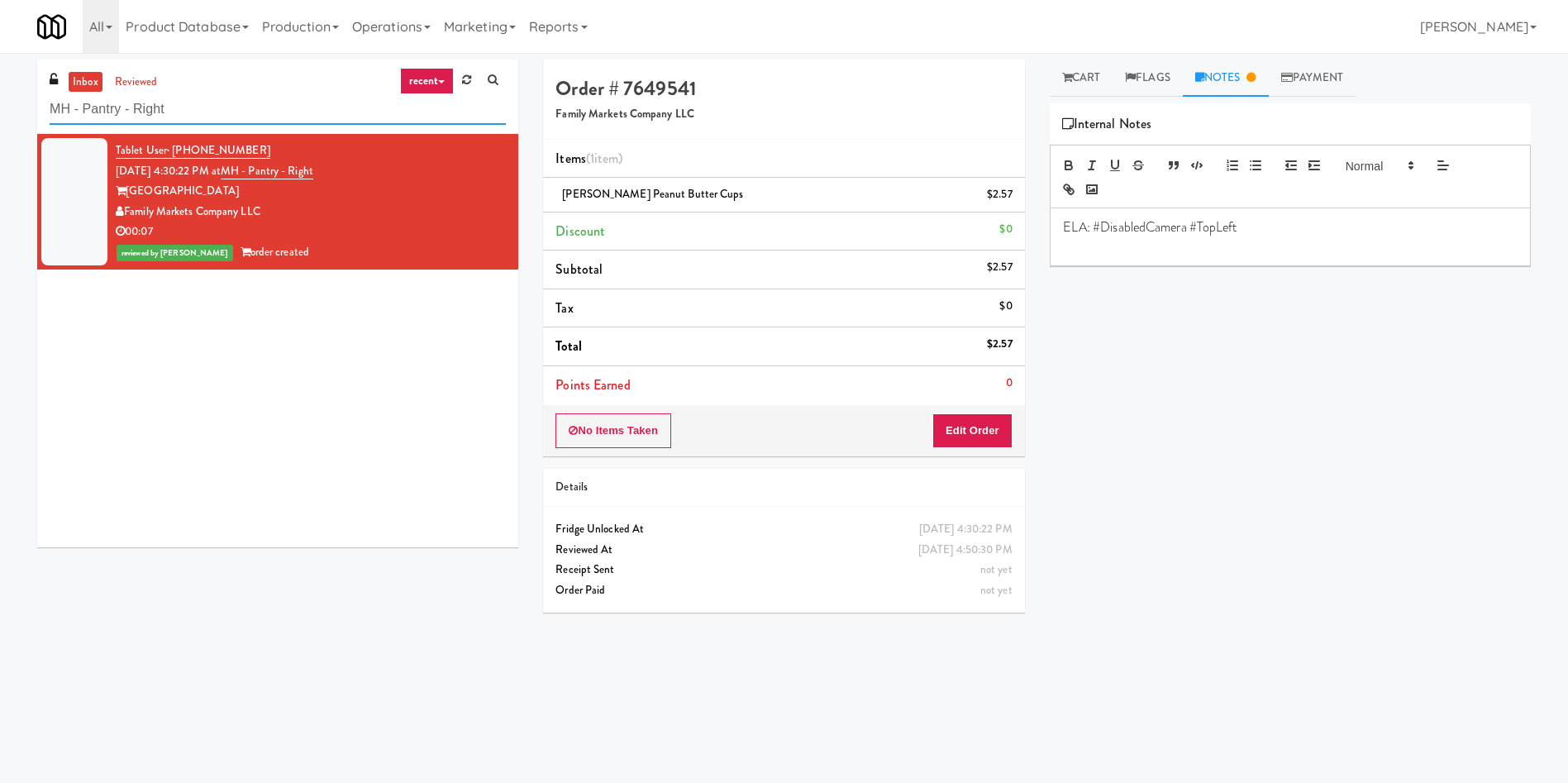
click at [0, 94] on div "inbox reviewed recent all unclear take inventory issue suspicious failed recent…" at bounding box center [784, 391] width 1568 height 665
paste input "JHE Buildin"
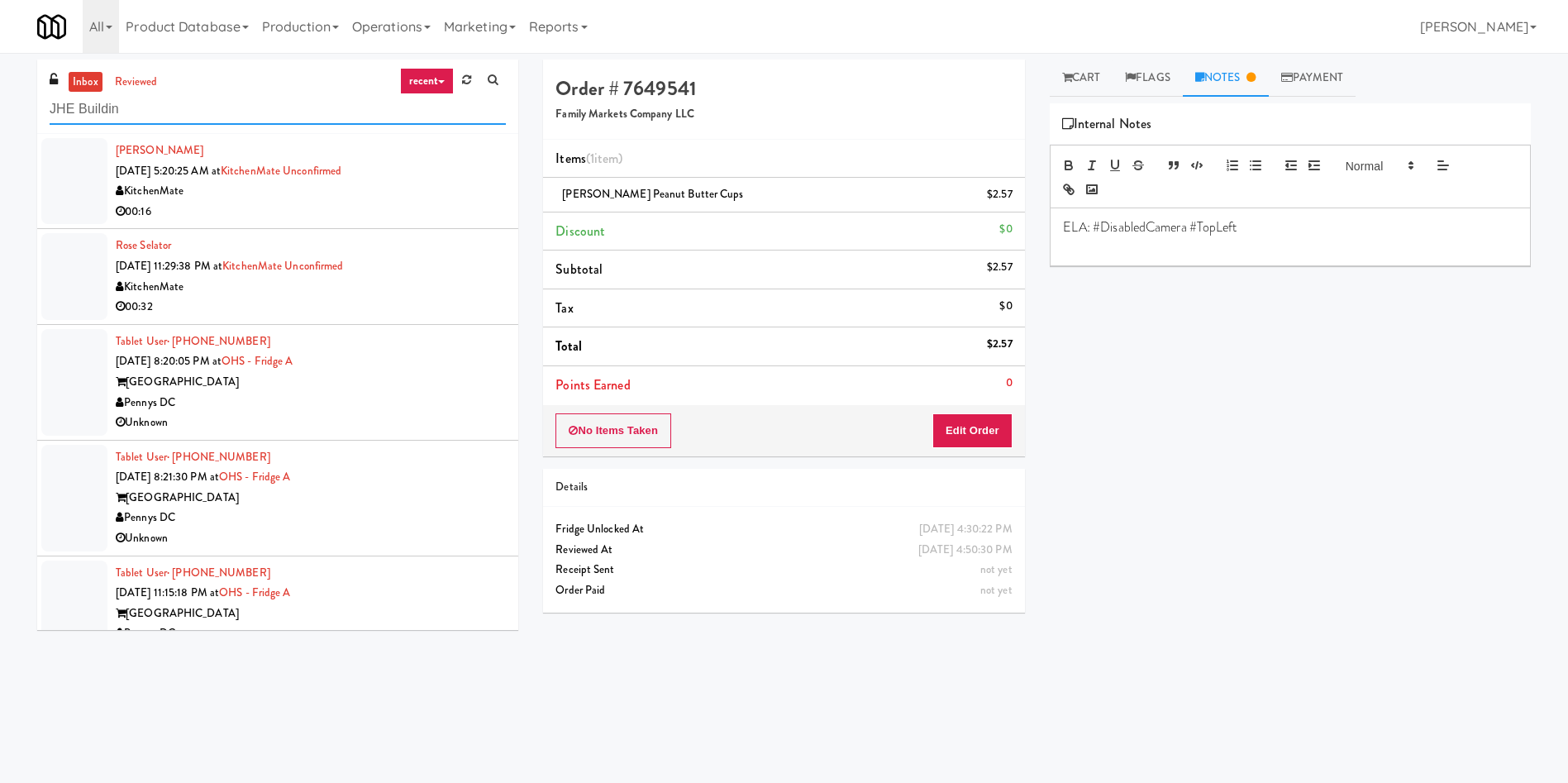
type input "JHE Buildin"
click at [84, 74] on link "inbox" at bounding box center [86, 82] width 34 height 21
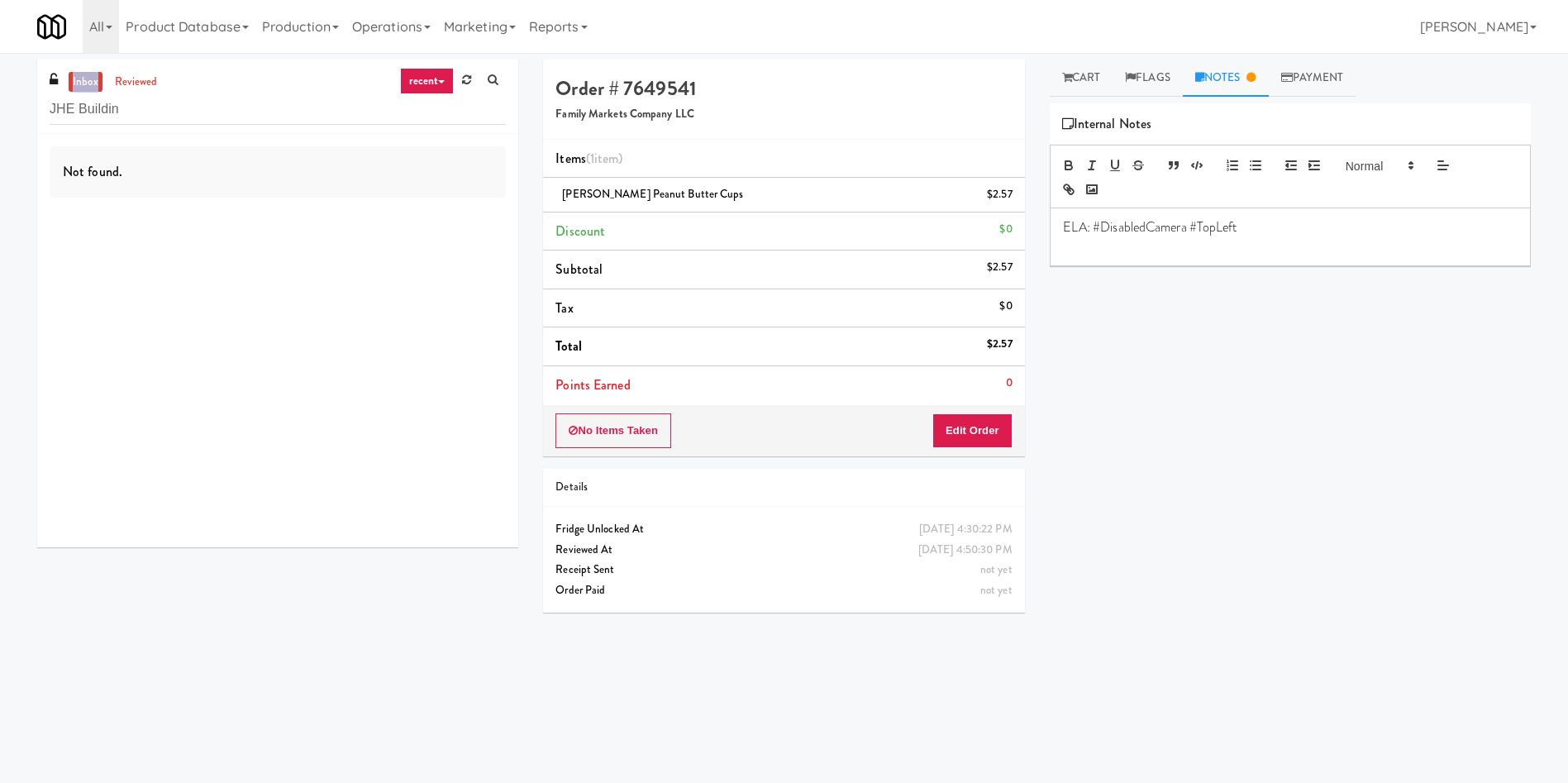
click at [84, 74] on link "inbox" at bounding box center [86, 82] width 34 height 21
click at [74, 186] on div at bounding box center [74, 181] width 66 height 86
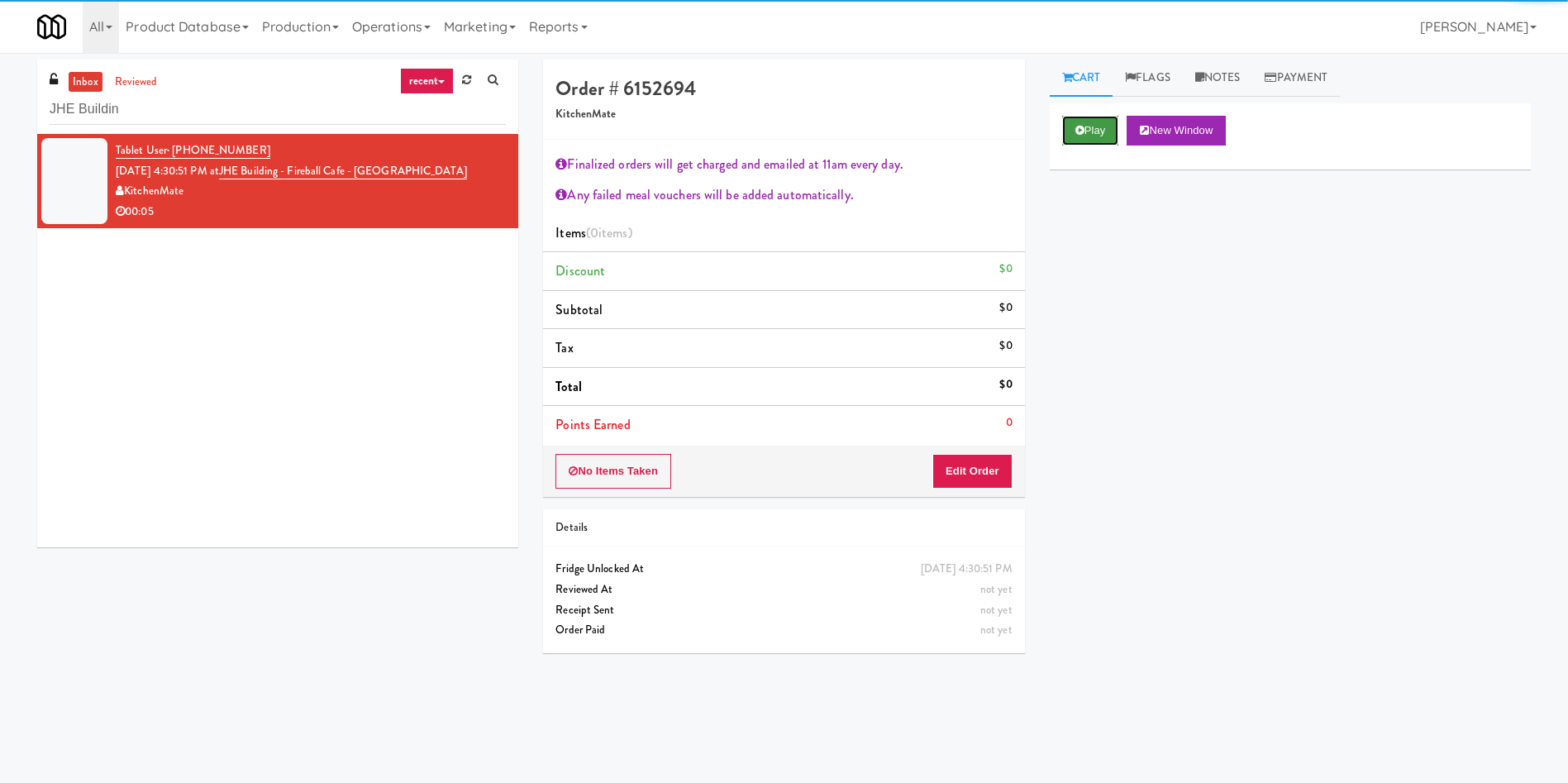
click at [1103, 125] on button "Play" at bounding box center [1090, 130] width 57 height 30
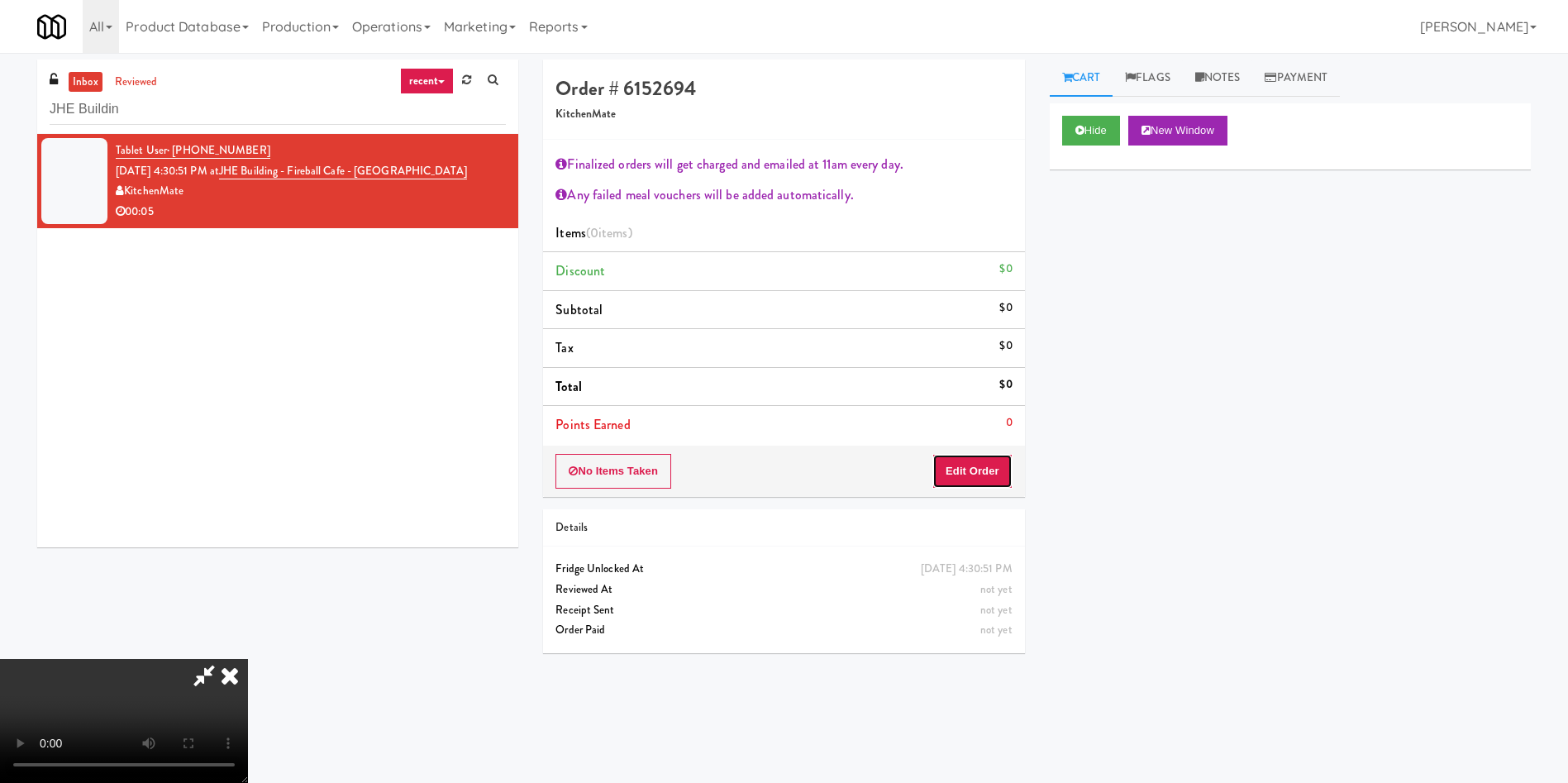
click at [985, 477] on button "Edit Order" at bounding box center [972, 471] width 80 height 35
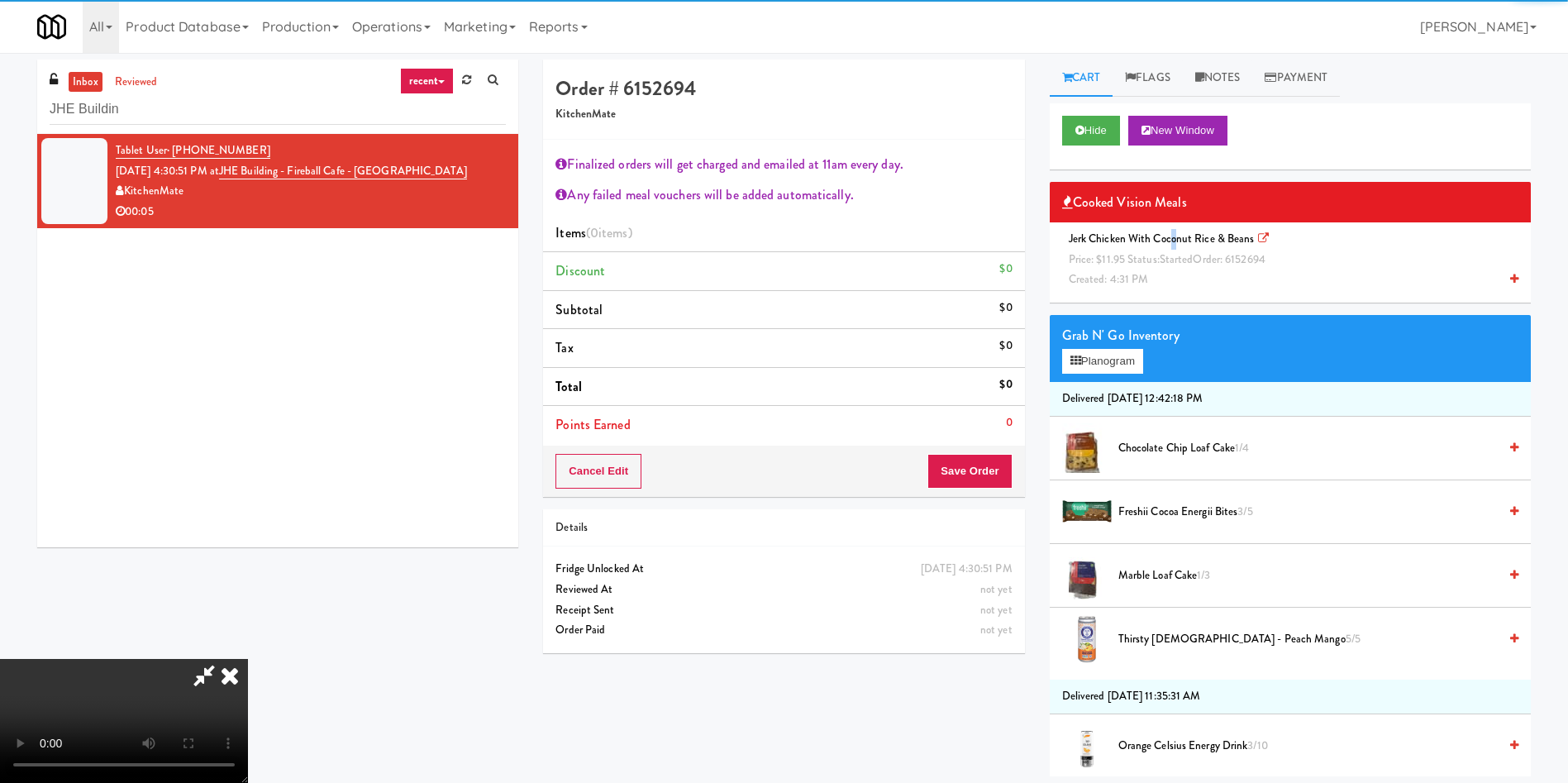
click at [1171, 231] on span "Jerk Chicken with Coconut Rice & Beans Price: $11.95 Status: started Order: 615…" at bounding box center [1169, 259] width 216 height 56
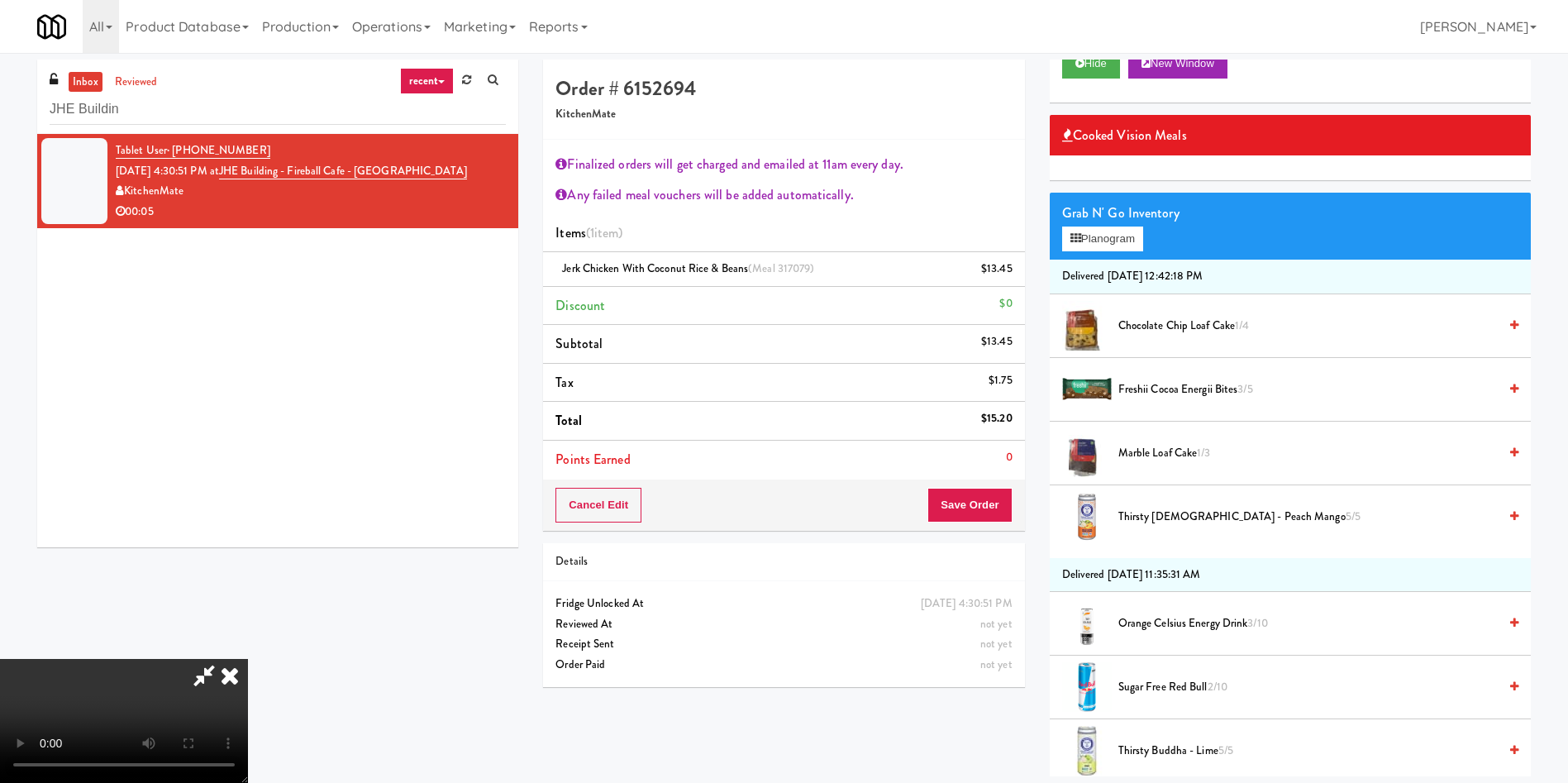
scroll to position [124, 0]
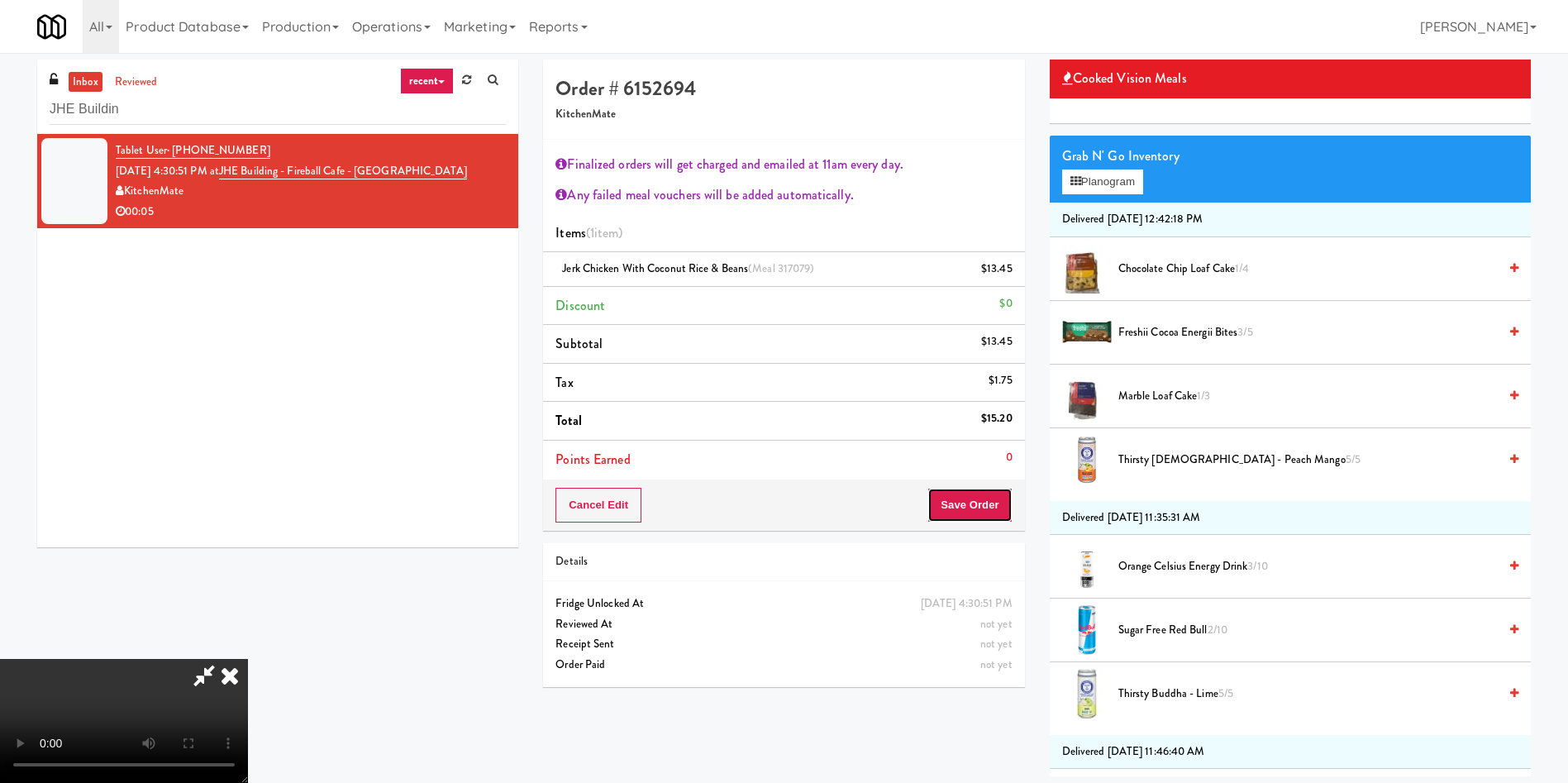
click at [991, 509] on button "Save Order" at bounding box center [969, 505] width 84 height 35
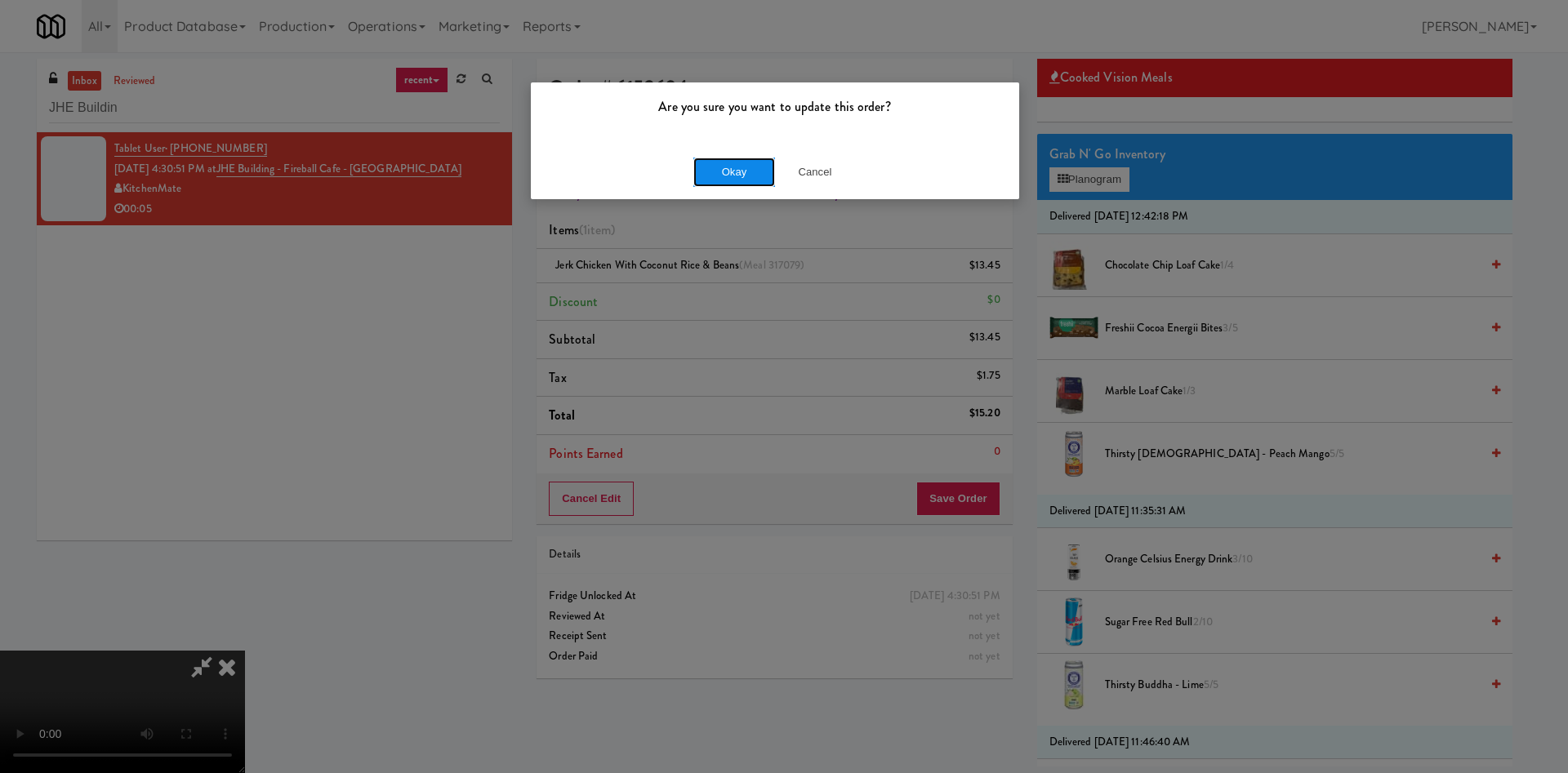
click at [715, 164] on button "Okay" at bounding box center [734, 173] width 82 height 29
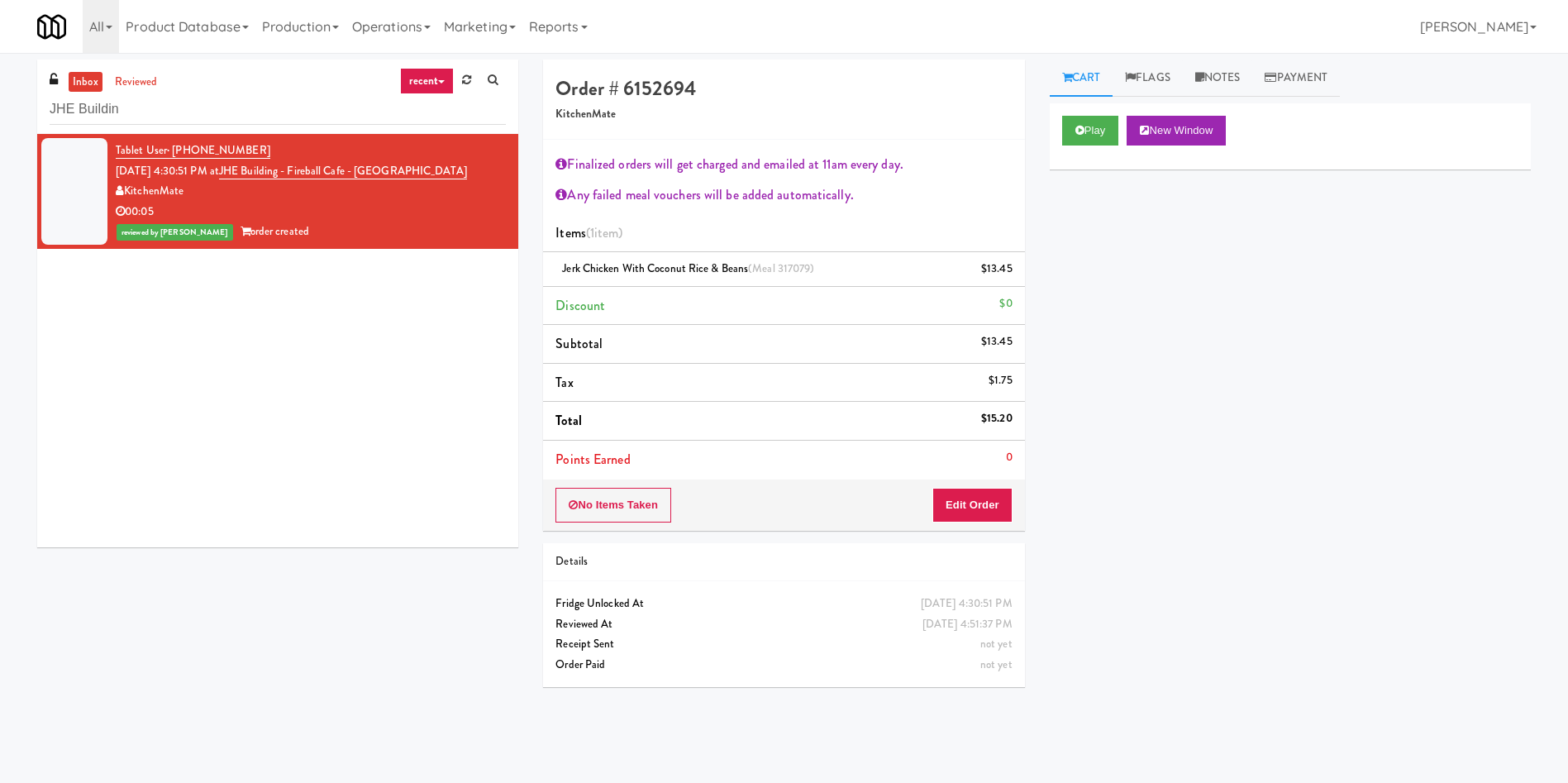
scroll to position [0, 0]
click at [20, 116] on div "inbox reviewed recent all unclear take inventory issue suspicious failed recent…" at bounding box center [784, 391] width 1568 height 665
paste input "UHN - [PERSON_NAME] Center - Th"
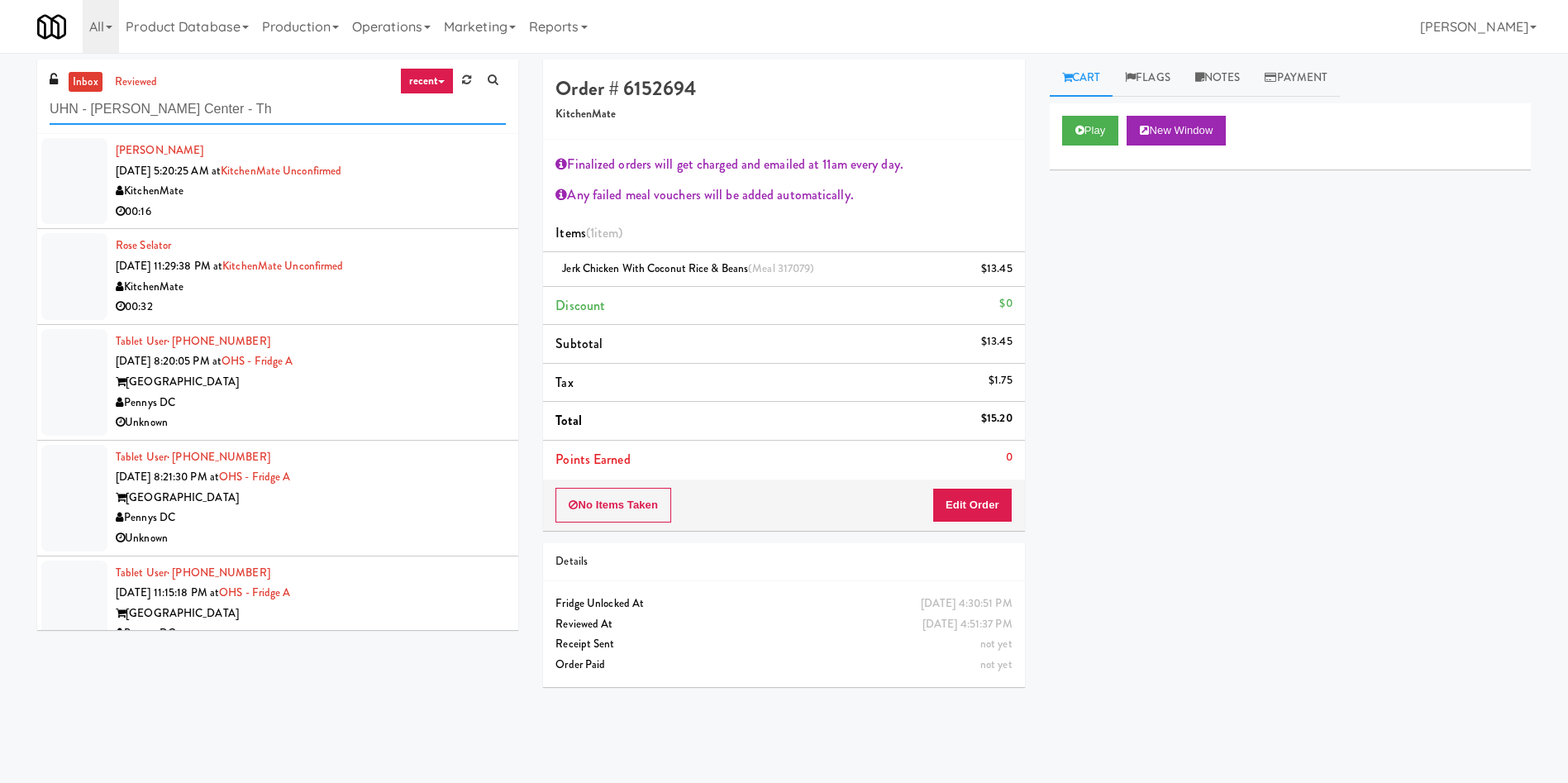
type input "UHN - [PERSON_NAME] Center - Th"
click at [89, 79] on link "inbox" at bounding box center [86, 82] width 34 height 21
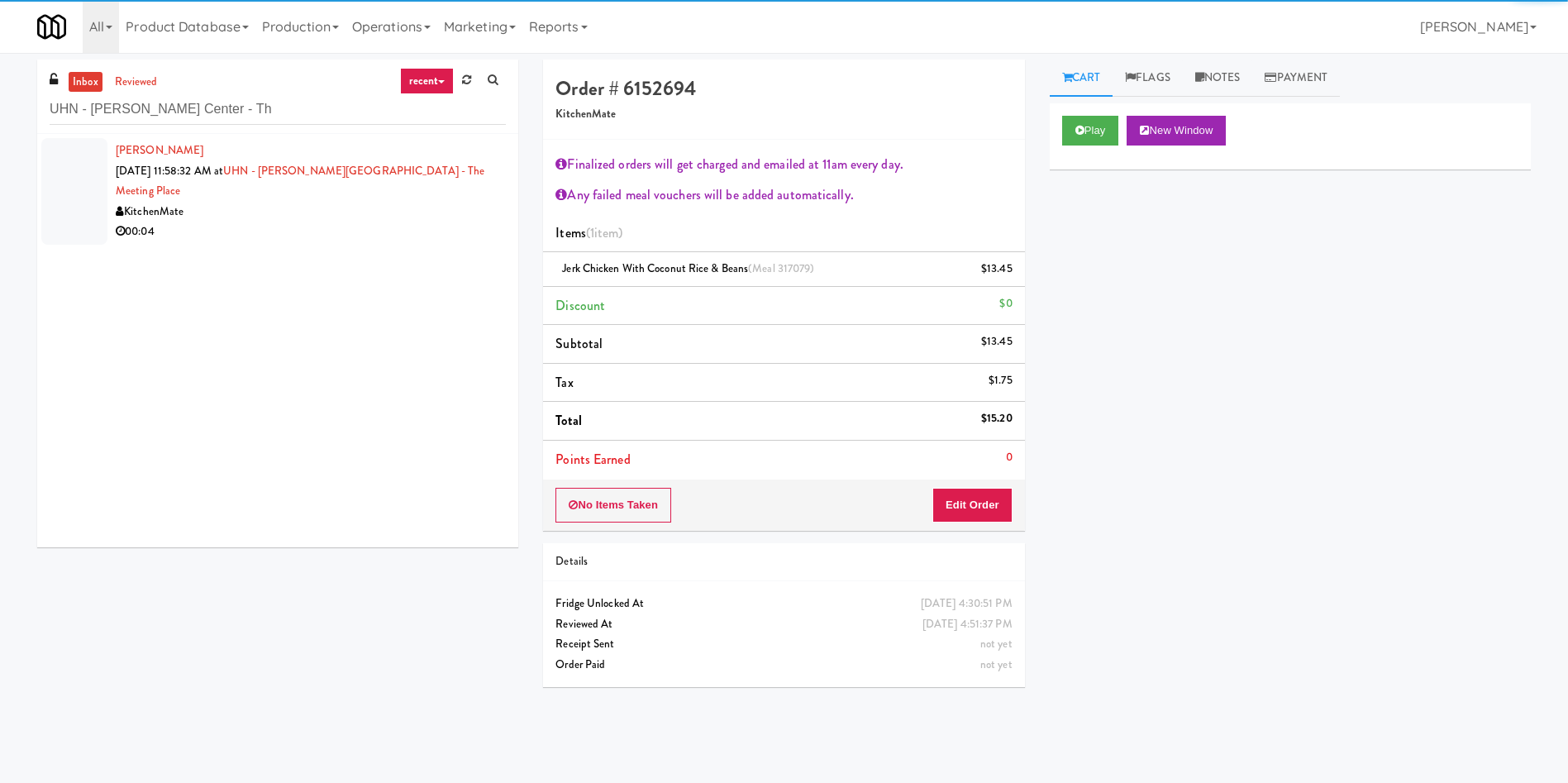
click at [88, 191] on div at bounding box center [74, 192] width 66 height 107
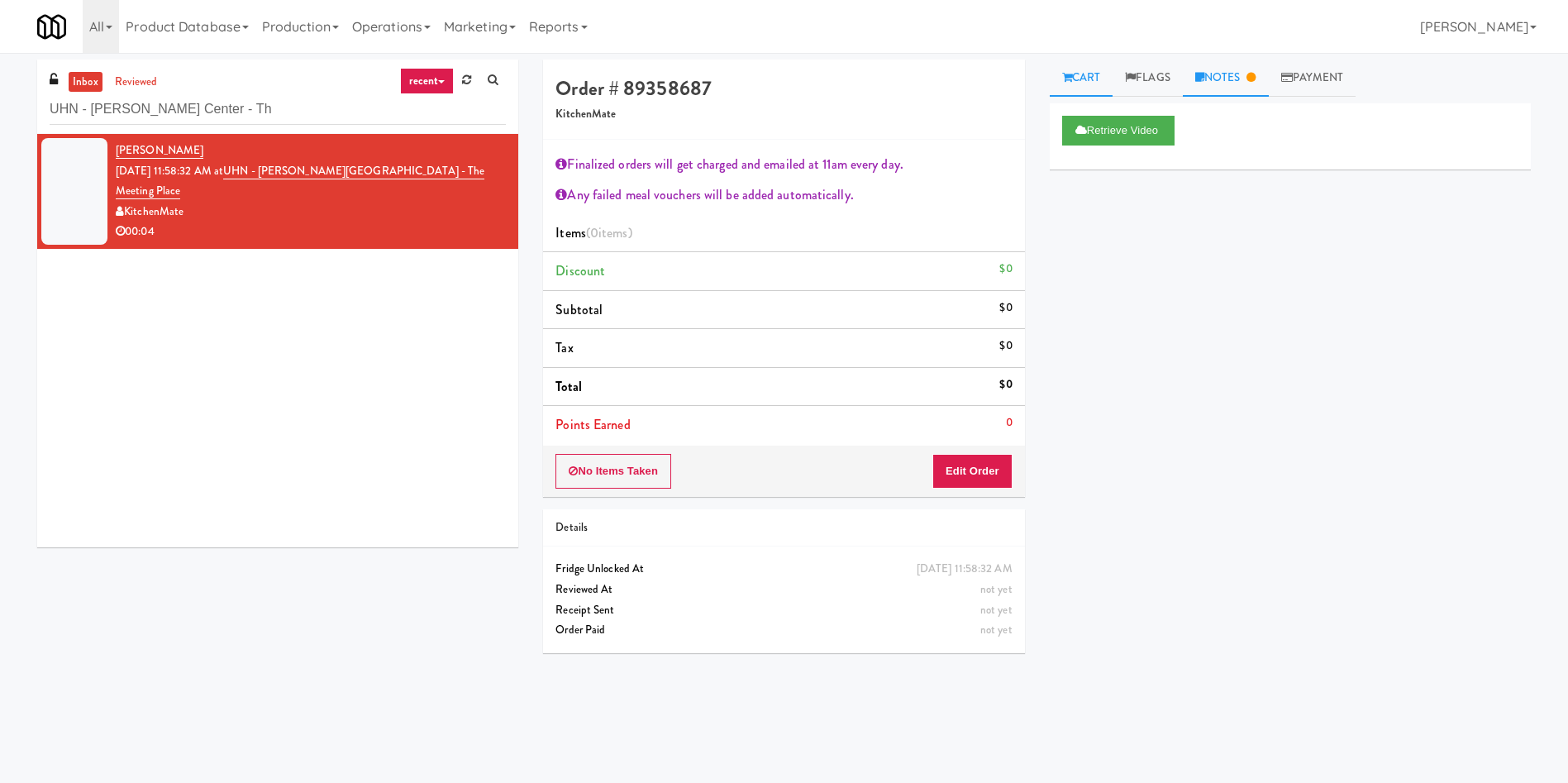
click at [1214, 65] on link "Notes" at bounding box center [1226, 78] width 86 height 38
click at [1092, 70] on link "Cart" at bounding box center [1082, 78] width 63 height 38
click at [1148, 127] on button "Retrieve Video" at bounding box center [1118, 130] width 112 height 30
click at [957, 479] on button "Edit Order" at bounding box center [972, 471] width 80 height 35
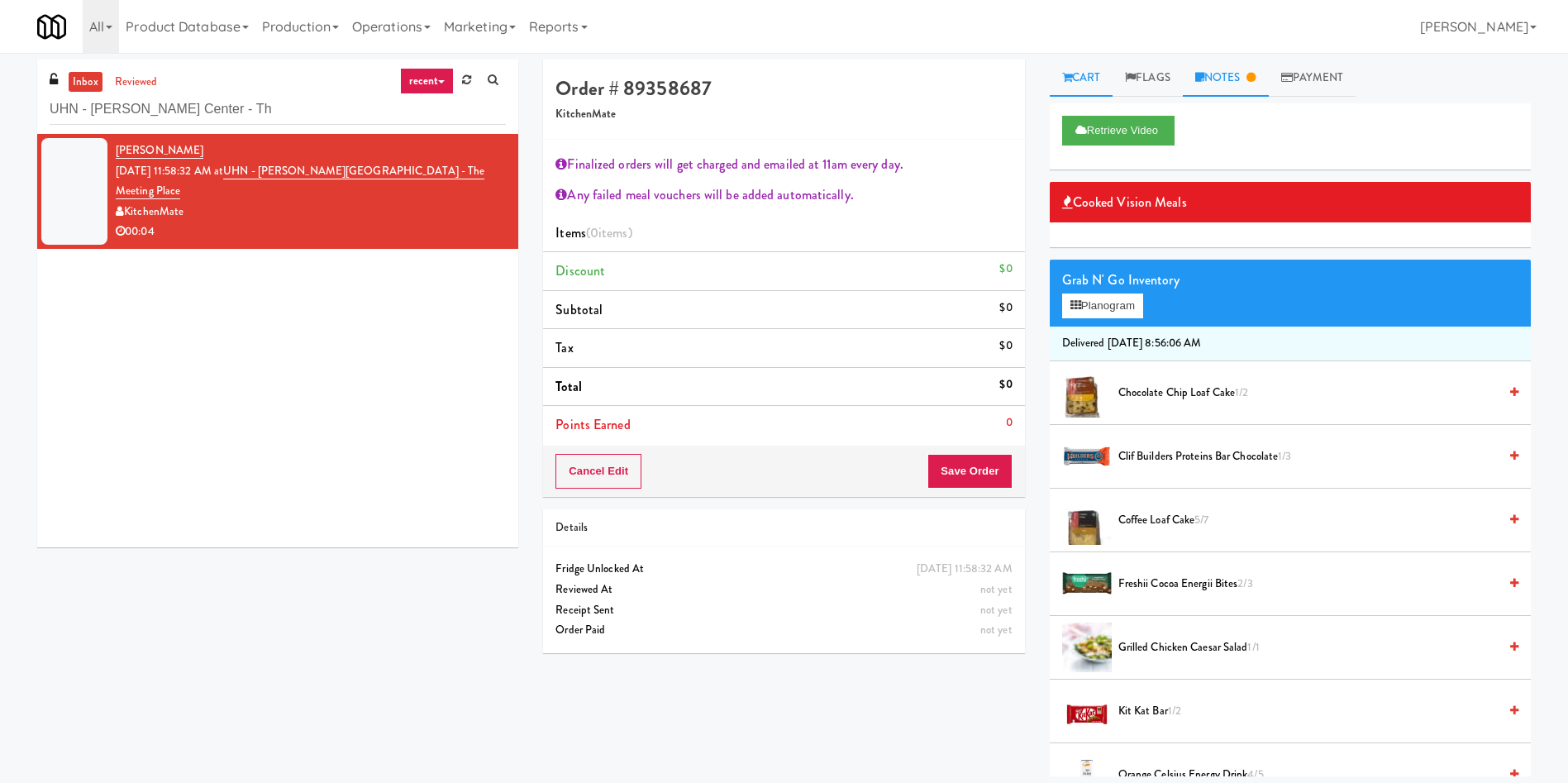
click at [1248, 79] on link "Notes" at bounding box center [1226, 78] width 86 height 38
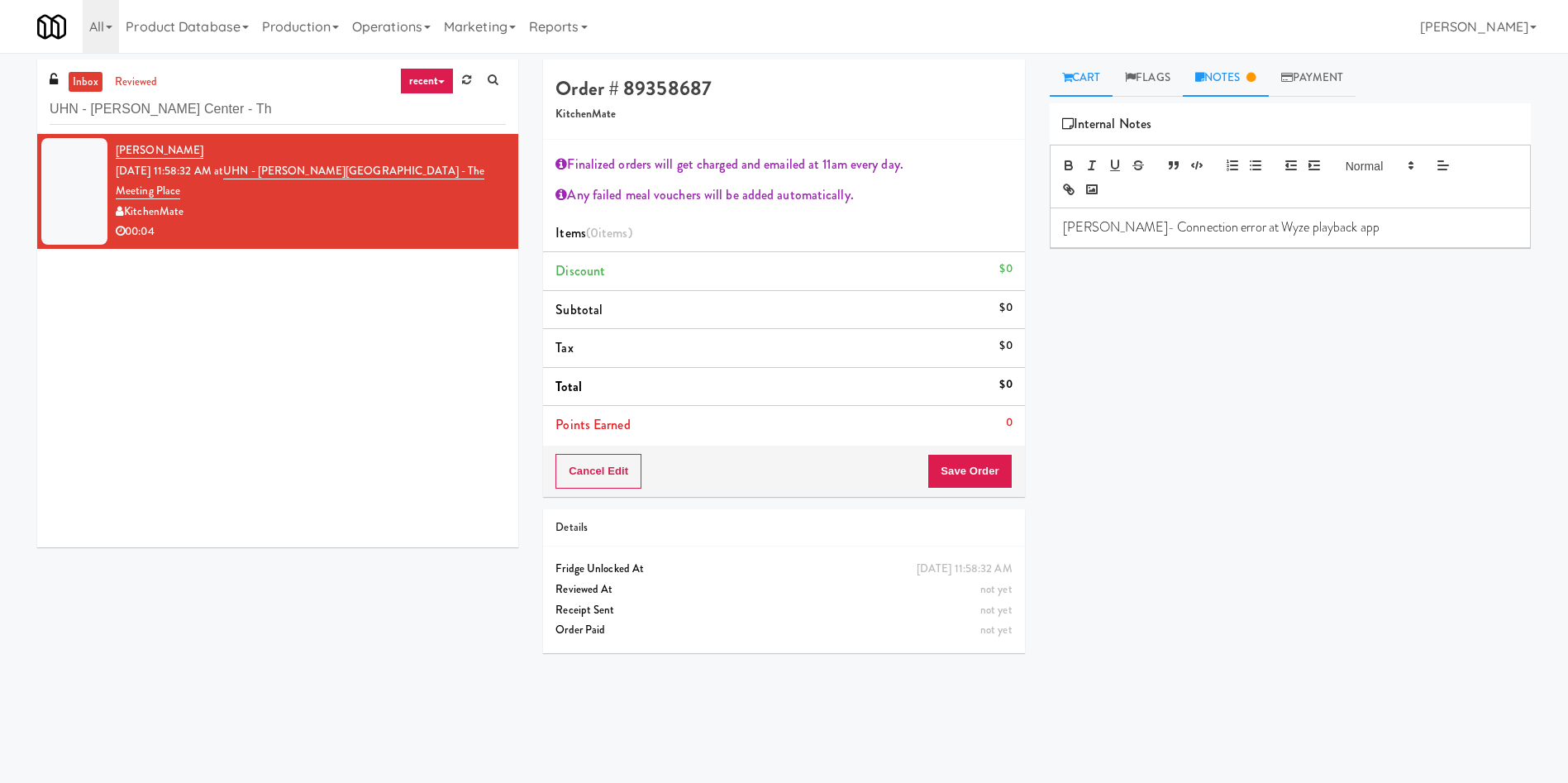
click at [1090, 84] on link "Cart" at bounding box center [1082, 78] width 63 height 38
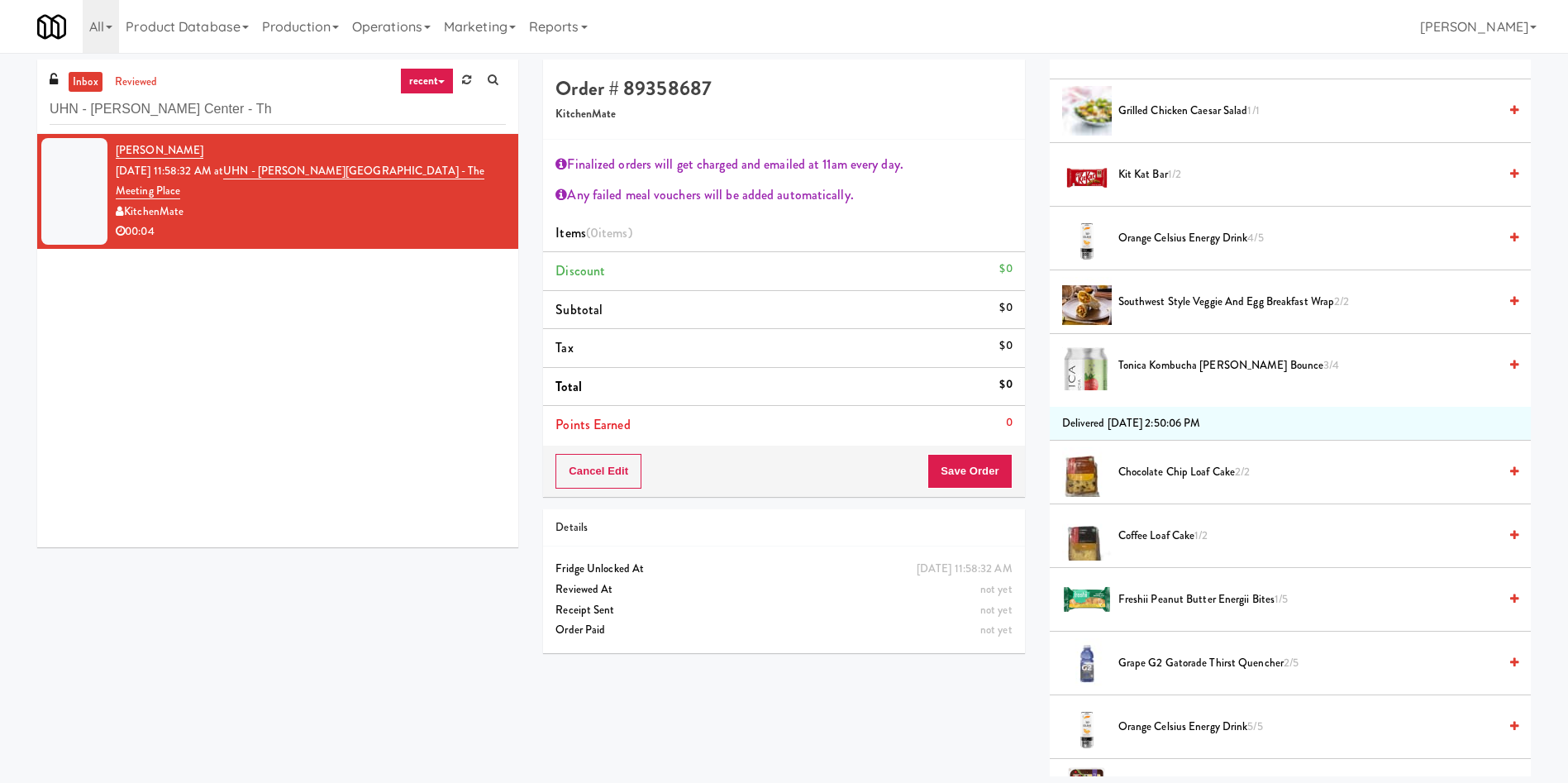
scroll to position [620, 0]
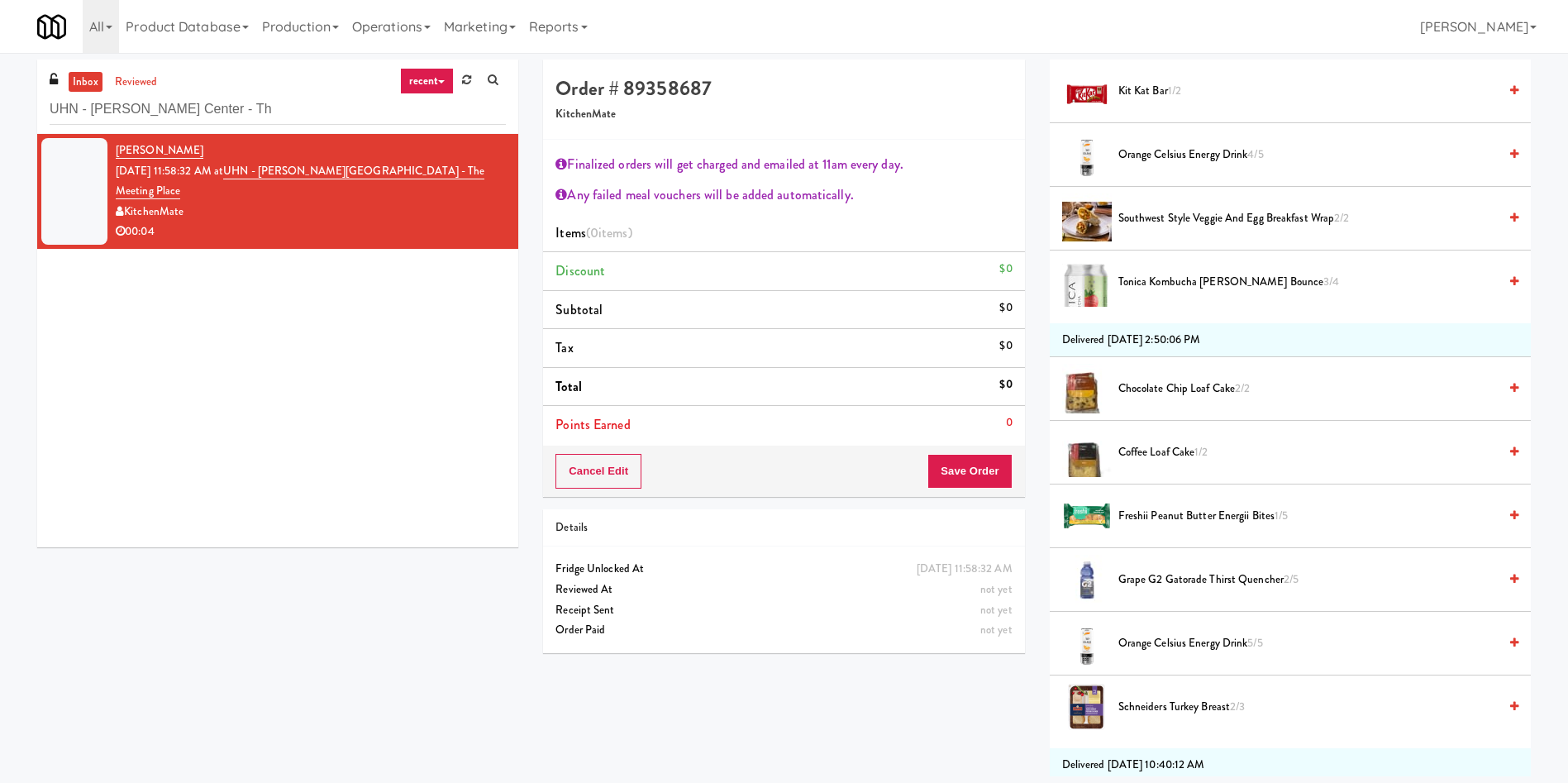
drag, startPoint x: 1176, startPoint y: 212, endPoint x: 1158, endPoint y: 217, distance: 18.7
click at [1176, 211] on span "Southwest Style Veggie and Egg Breakfast Wrap 2/2" at bounding box center [1307, 218] width 379 height 21
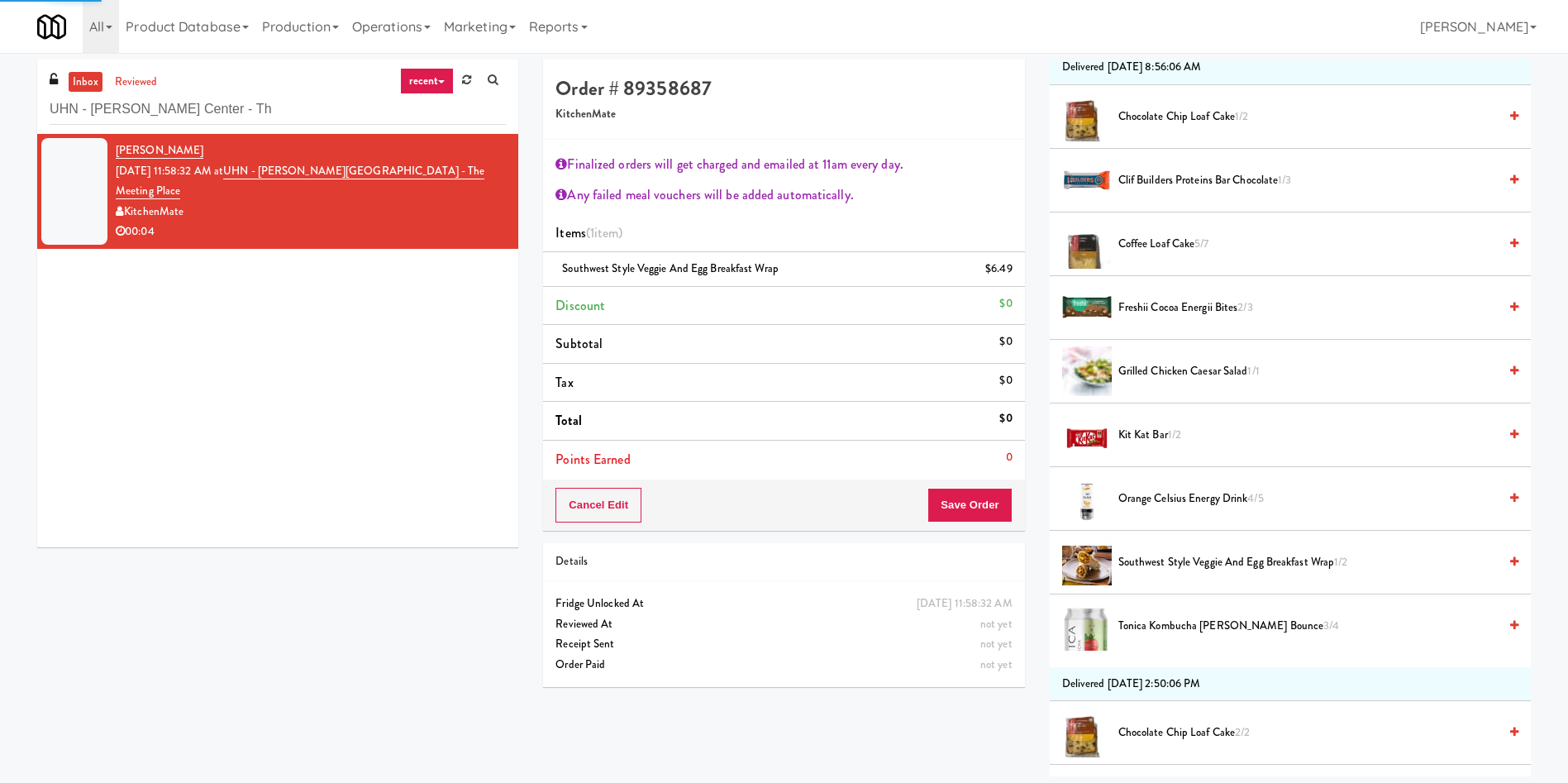
scroll to position [248, 0]
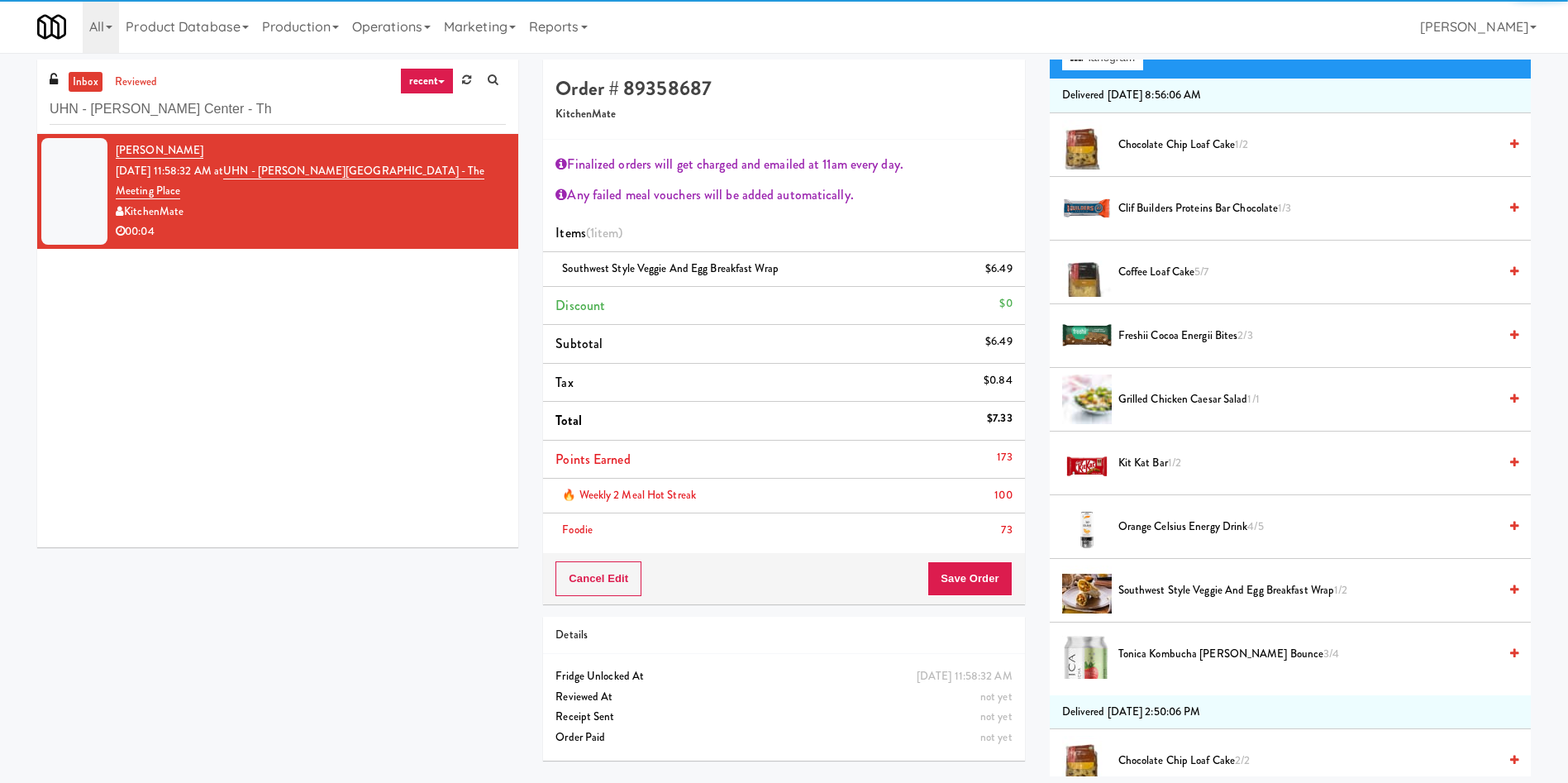
click at [978, 498] on div "🔥 Weekly 2 Meal Hot Streak 100" at bounding box center [784, 496] width 456 height 21
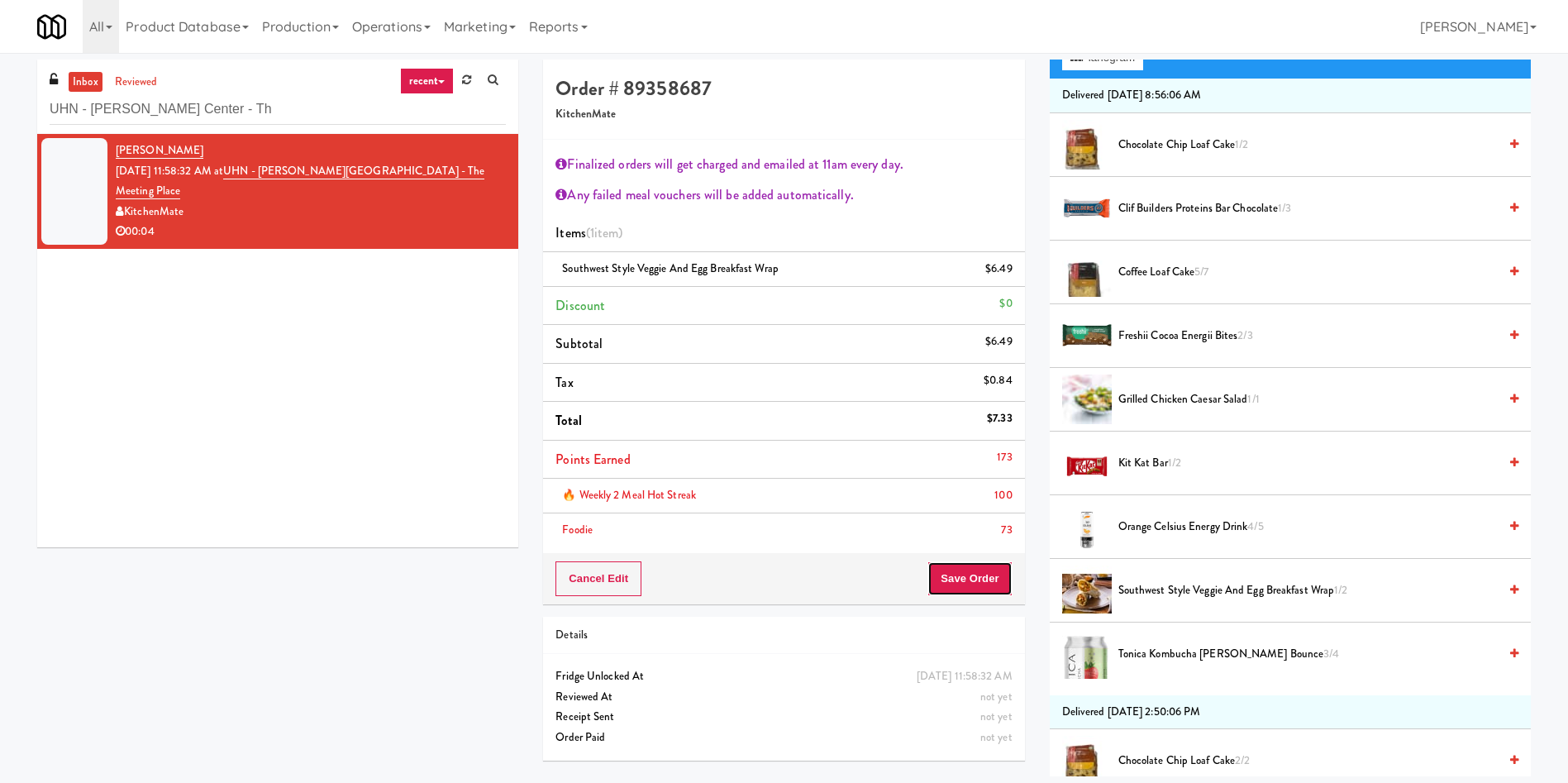
click at [965, 575] on button "Save Order" at bounding box center [969, 579] width 84 height 35
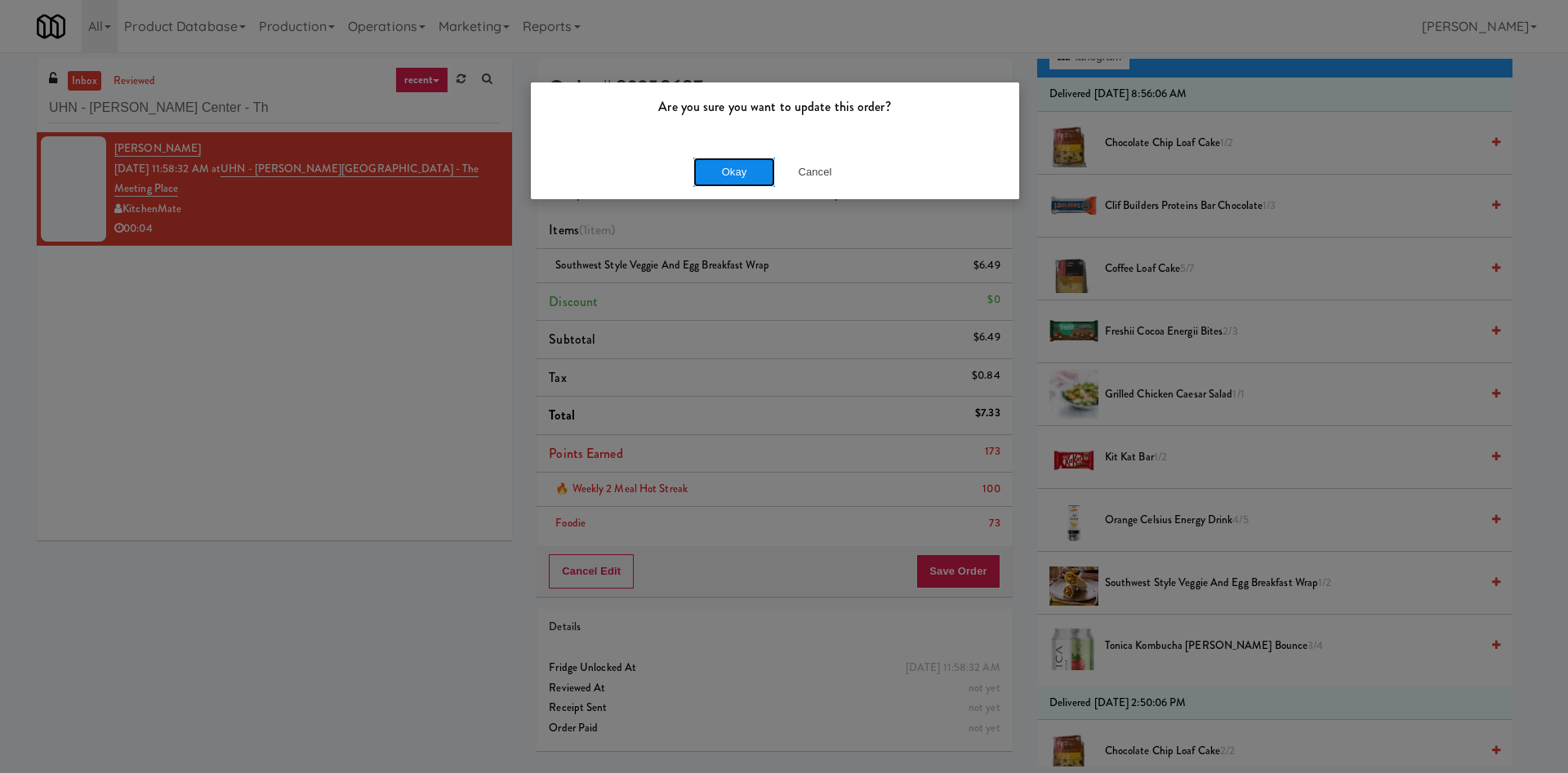
click at [729, 172] on button "Okay" at bounding box center [734, 173] width 82 height 29
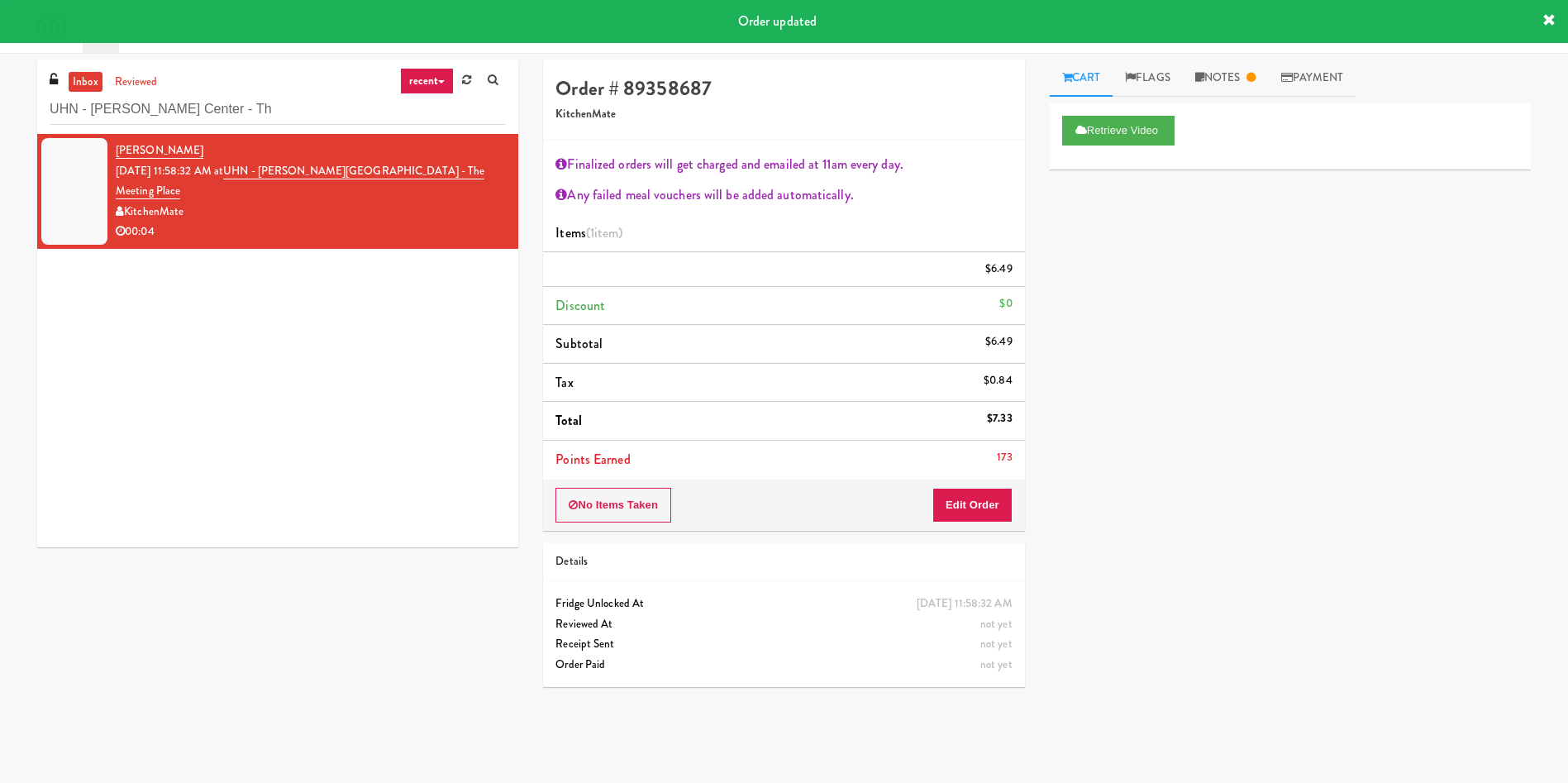
scroll to position [0, 0]
